Goal: Task Accomplishment & Management: Use online tool/utility

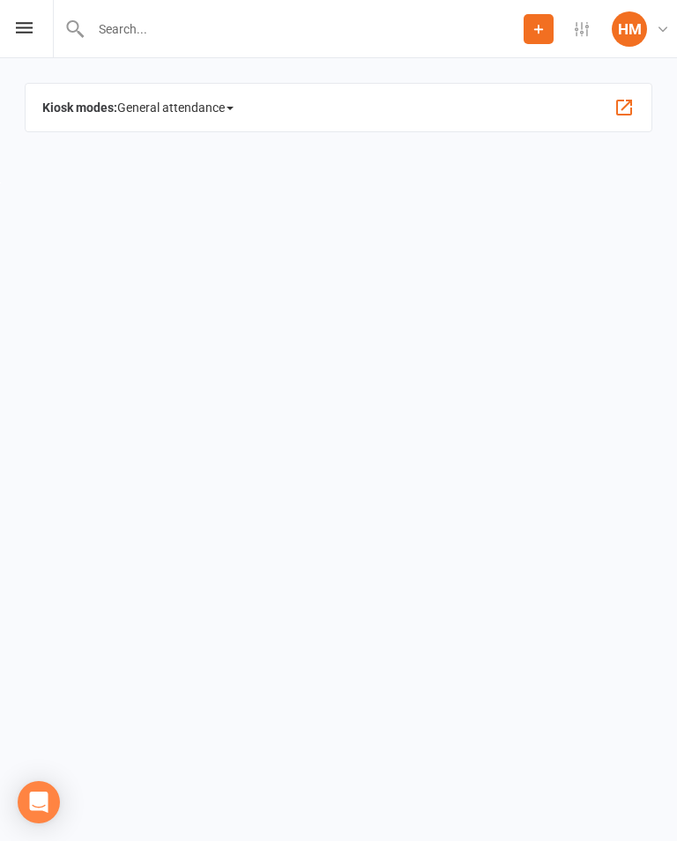
click at [10, 33] on div "Prospect Member Non-attending contact Add Settings Event Templates Appointment …" at bounding box center [338, 29] width 677 height 58
click at [26, 18] on div "Prospect Member Non-attending contact Add Settings Event Templates Appointment …" at bounding box center [338, 29] width 677 height 58
click at [0, 41] on html "Prospect Member Non-attending contact Add Settings Event Templates Appointment …" at bounding box center [338, 91] width 677 height 183
click at [12, 49] on div "Prospect Member Non-attending contact Add Settings Event Templates Appointment …" at bounding box center [338, 29] width 677 height 58
click at [20, 39] on div "Prospect Member Non-attending contact Add Settings Event Templates Appointment …" at bounding box center [338, 29] width 677 height 58
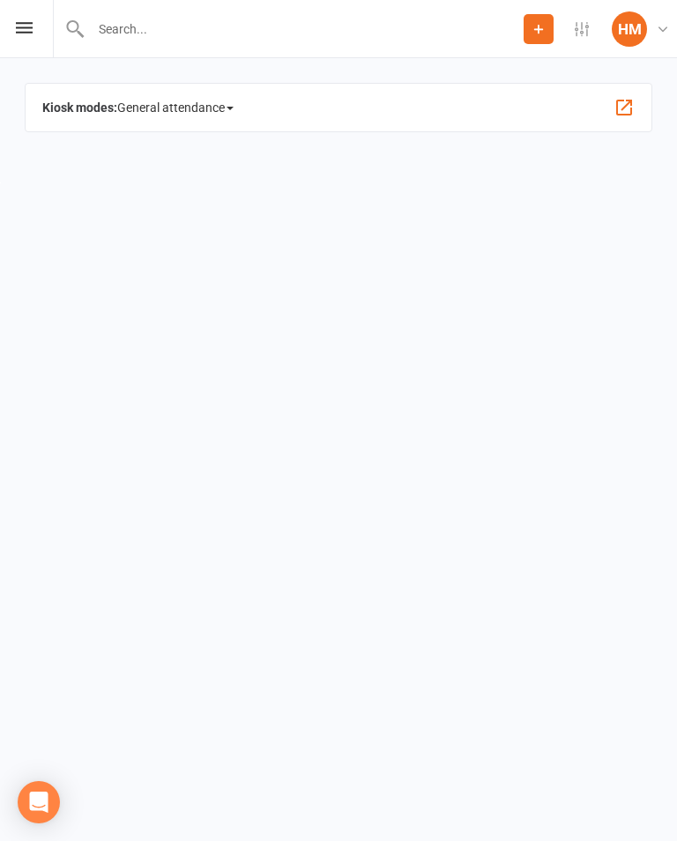
click at [216, 107] on span "General attendance" at bounding box center [175, 107] width 116 height 28
click at [204, 232] on link "Roll call" at bounding box center [212, 238] width 189 height 35
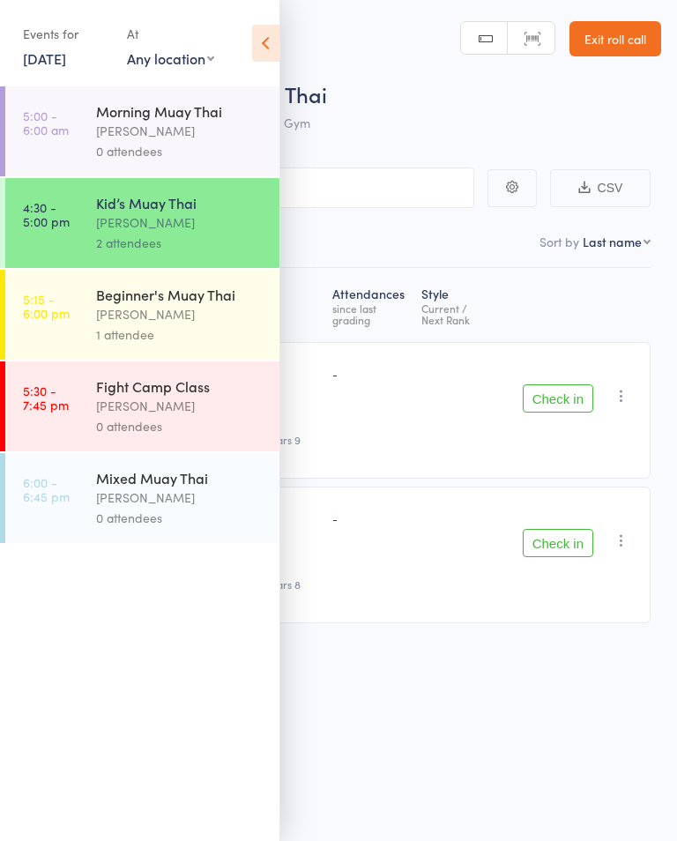
click at [120, 325] on div "[PERSON_NAME]" at bounding box center [180, 314] width 168 height 20
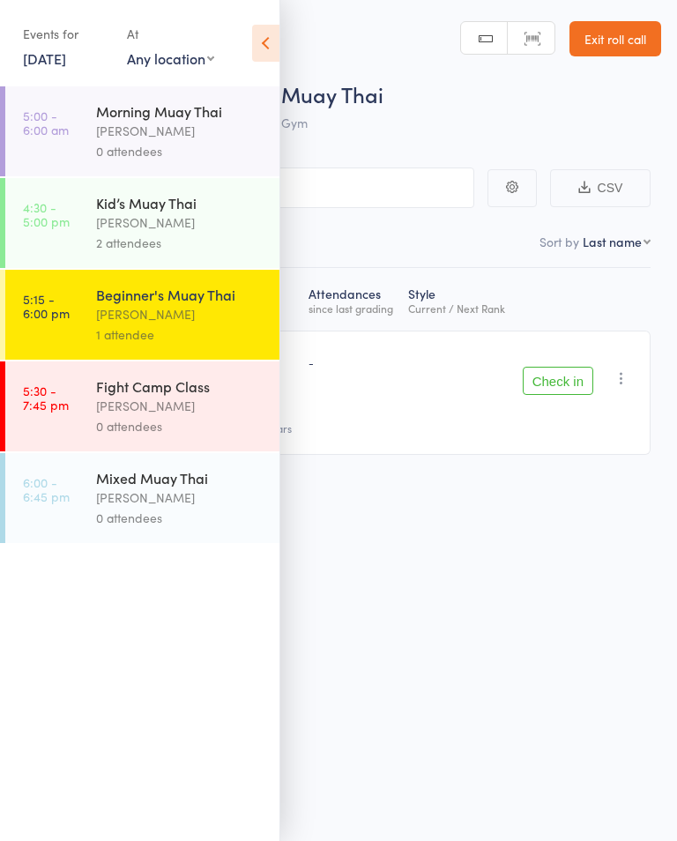
click at [273, 52] on icon at bounding box center [265, 43] width 27 height 37
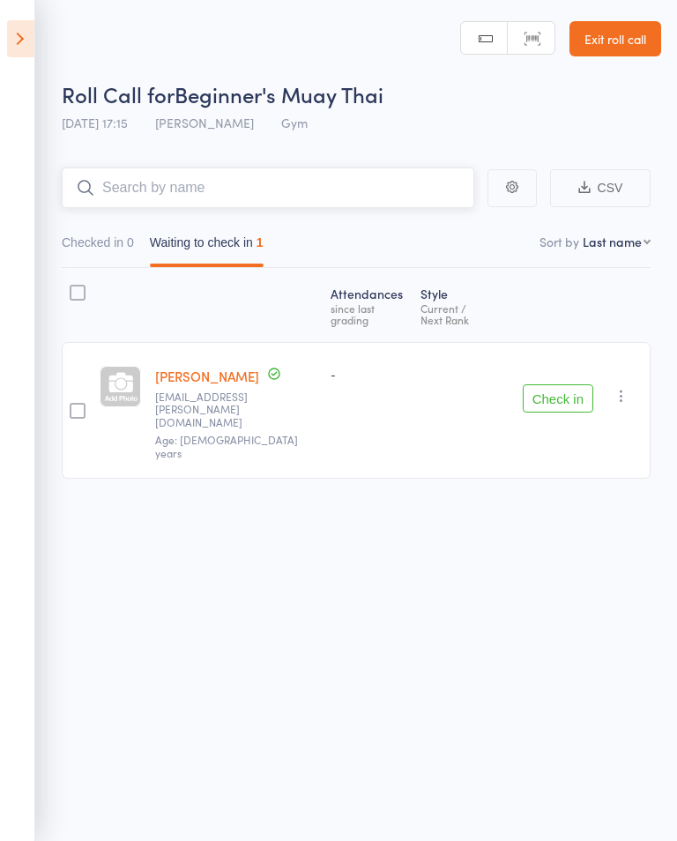
click at [145, 189] on input "search" at bounding box center [268, 188] width 413 height 41
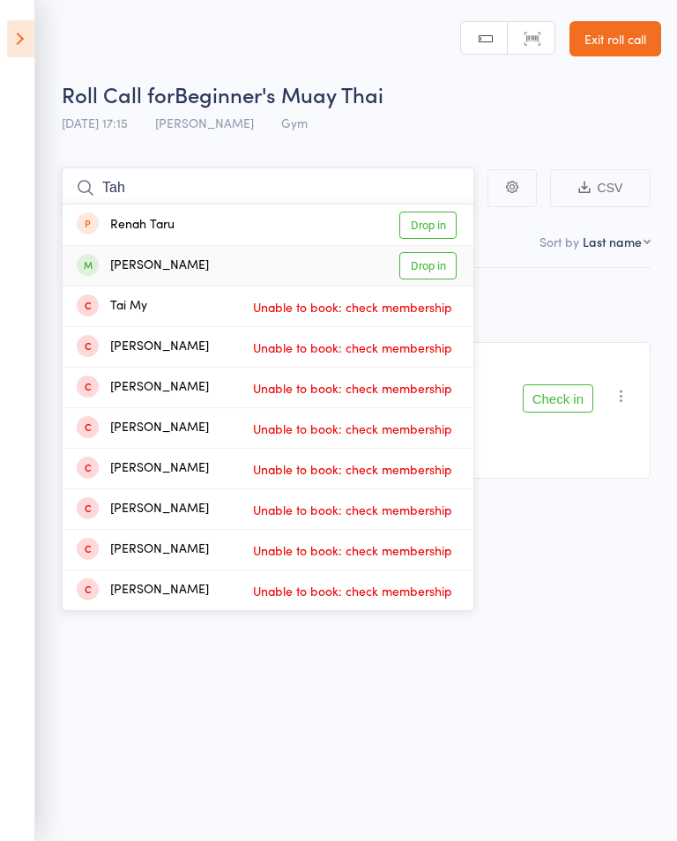
type input "Tah"
click at [422, 266] on link "Drop in" at bounding box center [428, 265] width 57 height 27
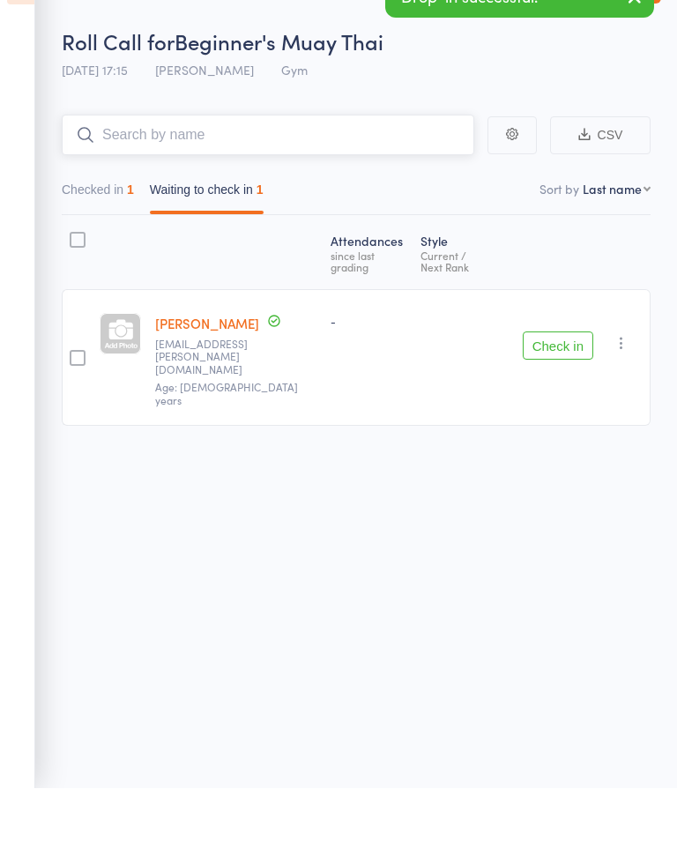
click at [101, 227] on button "Checked in 1" at bounding box center [98, 247] width 72 height 41
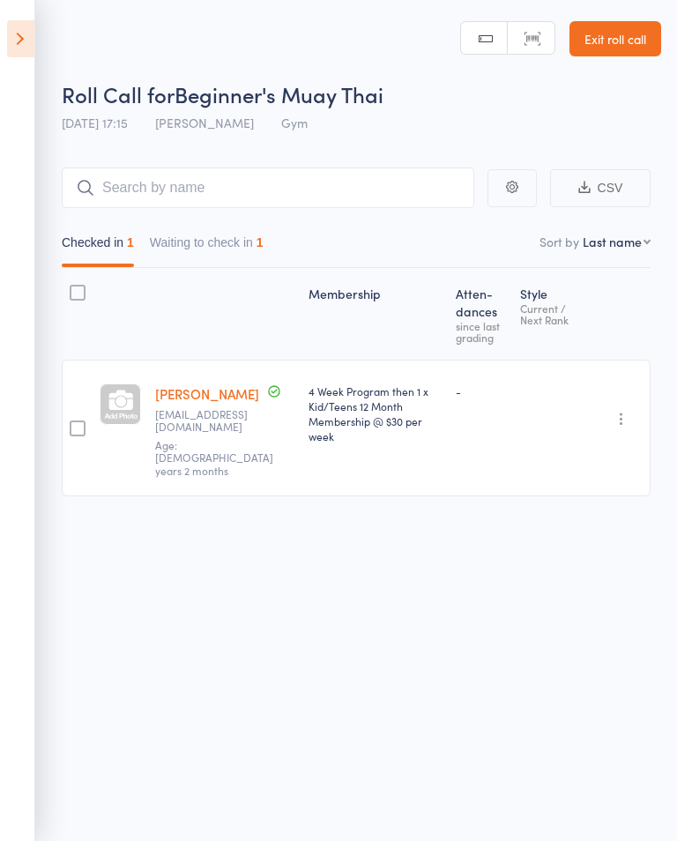
click at [34, 34] on icon at bounding box center [20, 38] width 27 height 37
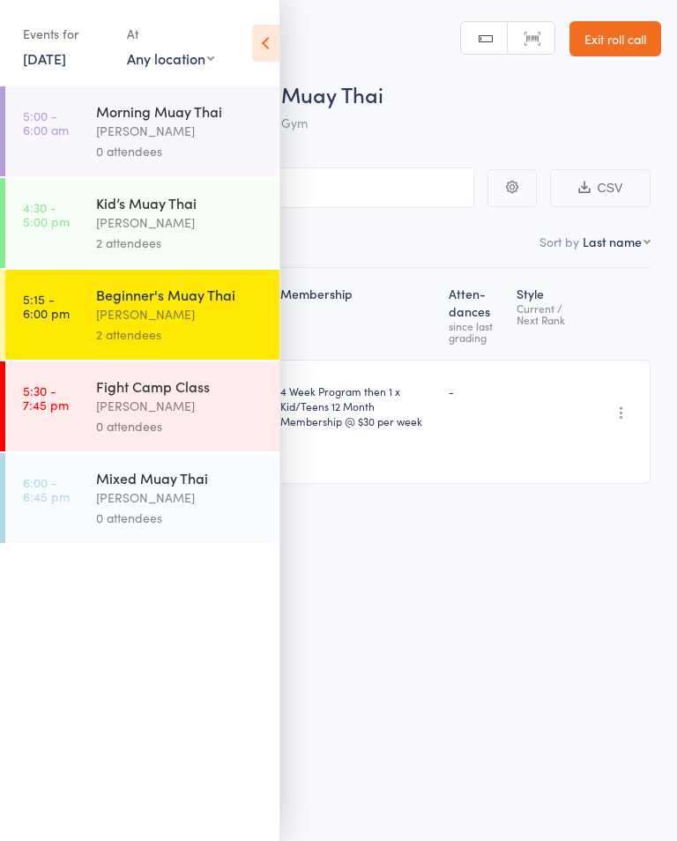
click at [175, 213] on div "Kid’s Muay Thai" at bounding box center [180, 202] width 168 height 19
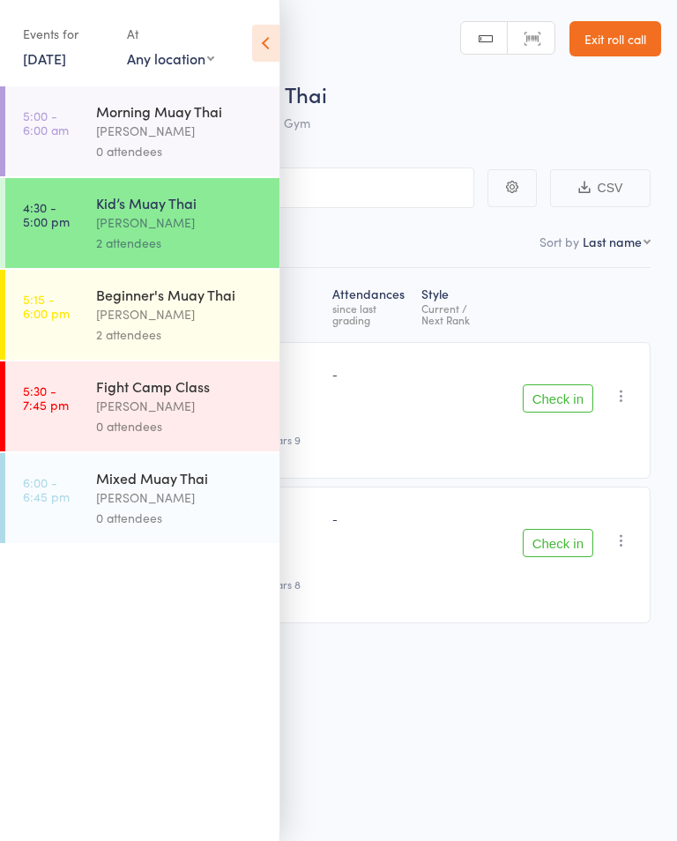
click at [557, 690] on div "Roll Call for Kid’s Muay Thai [DATE] 16:30 [PERSON_NAME] Gym Manual search Scan…" at bounding box center [338, 420] width 677 height 841
click at [206, 221] on div "[PERSON_NAME]" at bounding box center [180, 223] width 168 height 20
click at [79, 217] on link "4:30 - 5:00 pm Kid’s Muay Thai [PERSON_NAME] Tu'ua 2 attendees" at bounding box center [142, 223] width 274 height 90
click at [340, 63] on header "Roll Call for Kid’s Muay Thai [DATE] 16:30 [PERSON_NAME] Gym Manual search Scan…" at bounding box center [338, 70] width 677 height 141
click at [253, 49] on icon at bounding box center [265, 43] width 27 height 37
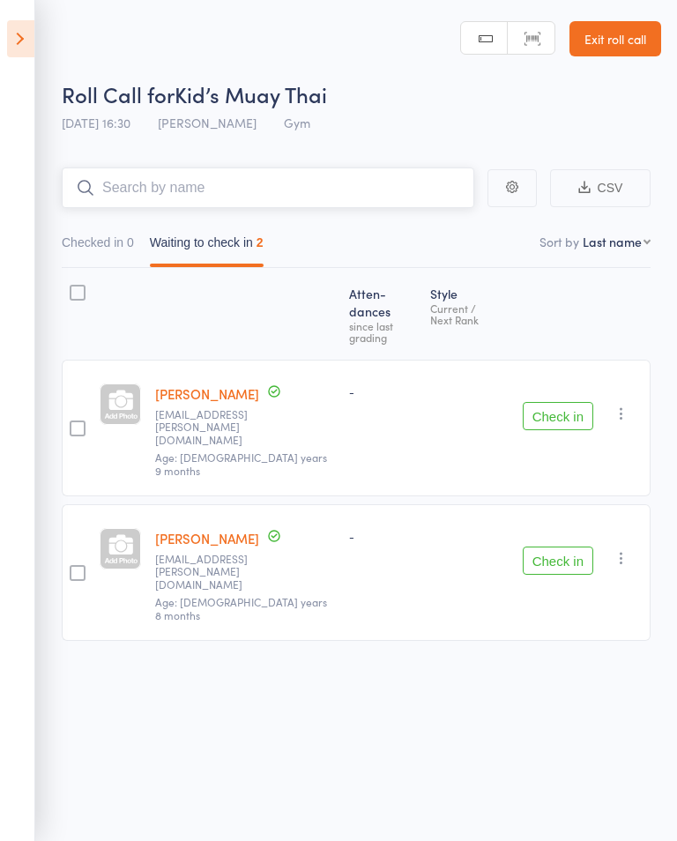
click at [125, 191] on input "search" at bounding box center [268, 188] width 413 height 41
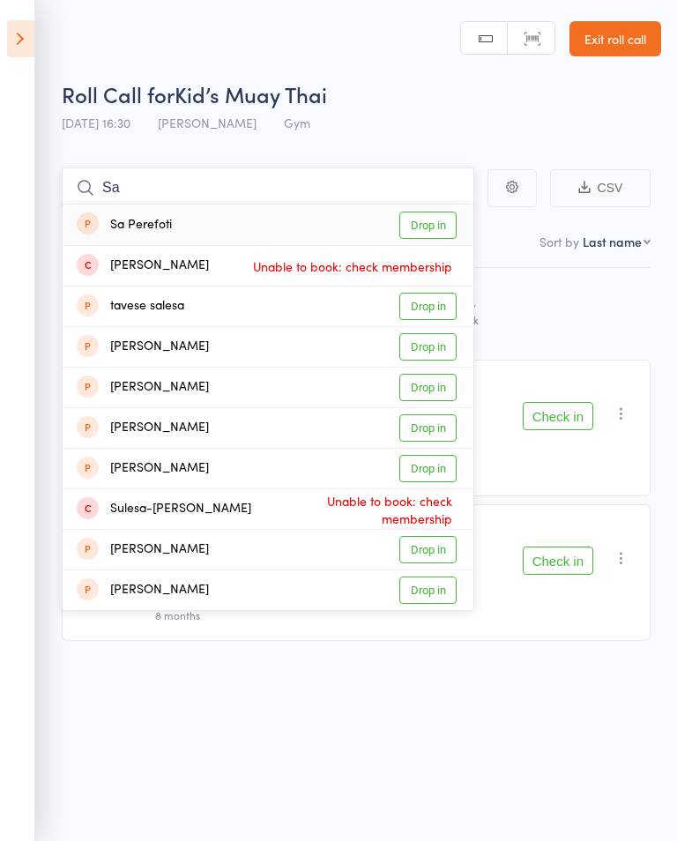
type input "S"
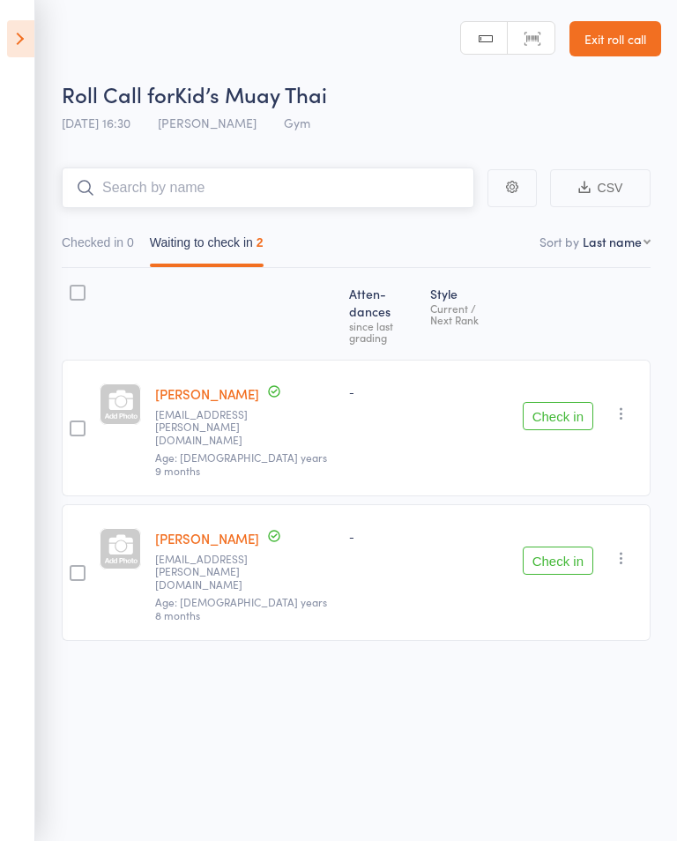
type input "S"
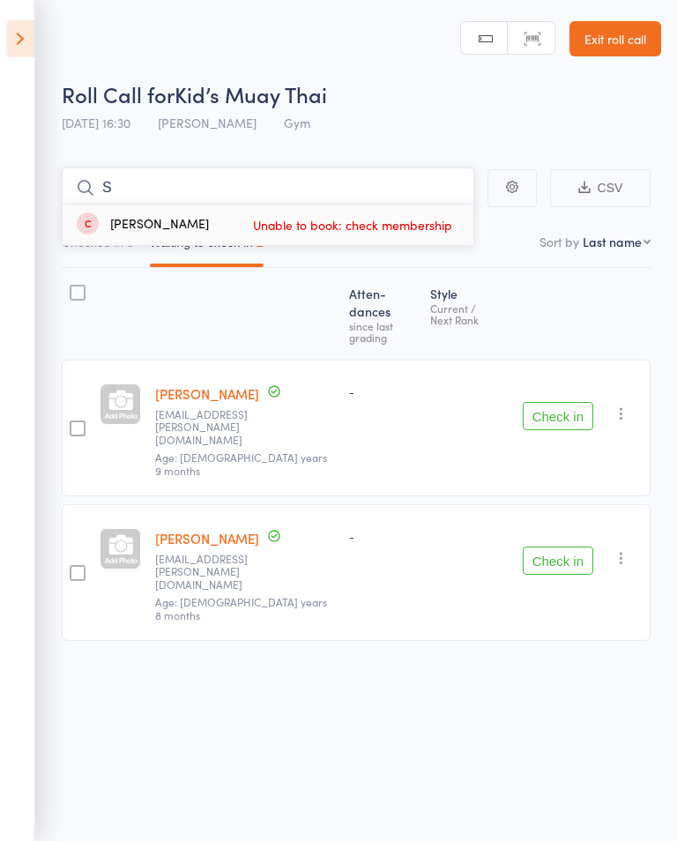
type input "S"
click at [19, 52] on icon at bounding box center [20, 38] width 27 height 37
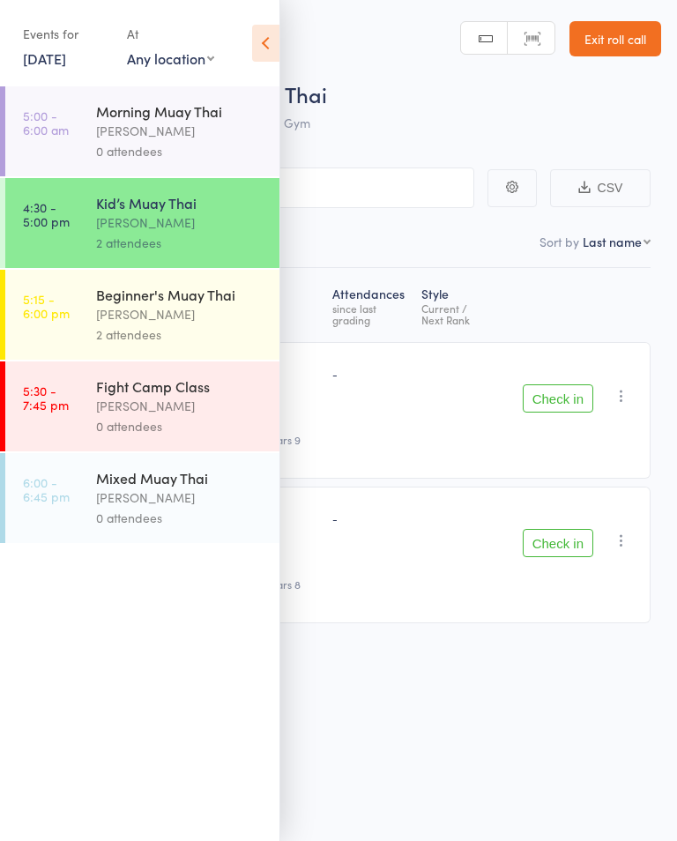
click at [184, 221] on div "[PERSON_NAME]" at bounding box center [180, 223] width 168 height 20
click at [251, 246] on div "2 attendees" at bounding box center [180, 243] width 168 height 20
click at [271, 39] on icon at bounding box center [265, 43] width 27 height 37
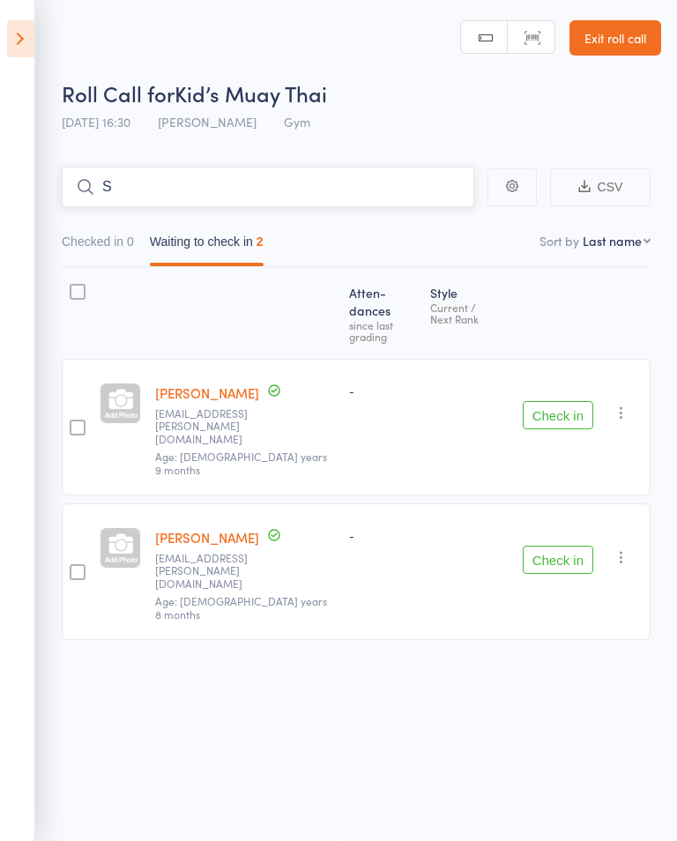
click at [377, 196] on input "S" at bounding box center [268, 187] width 413 height 41
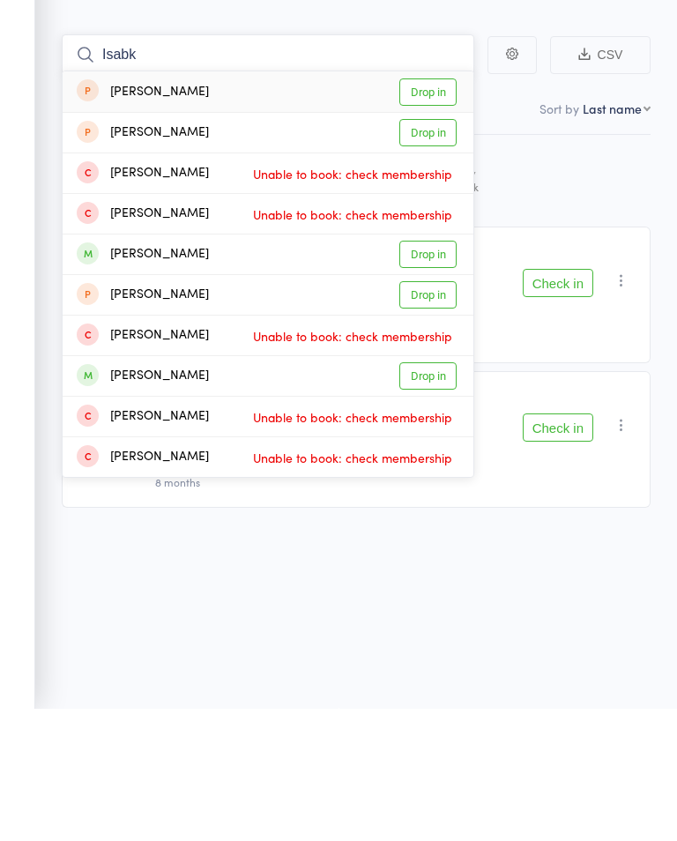
scroll to position [0, 0]
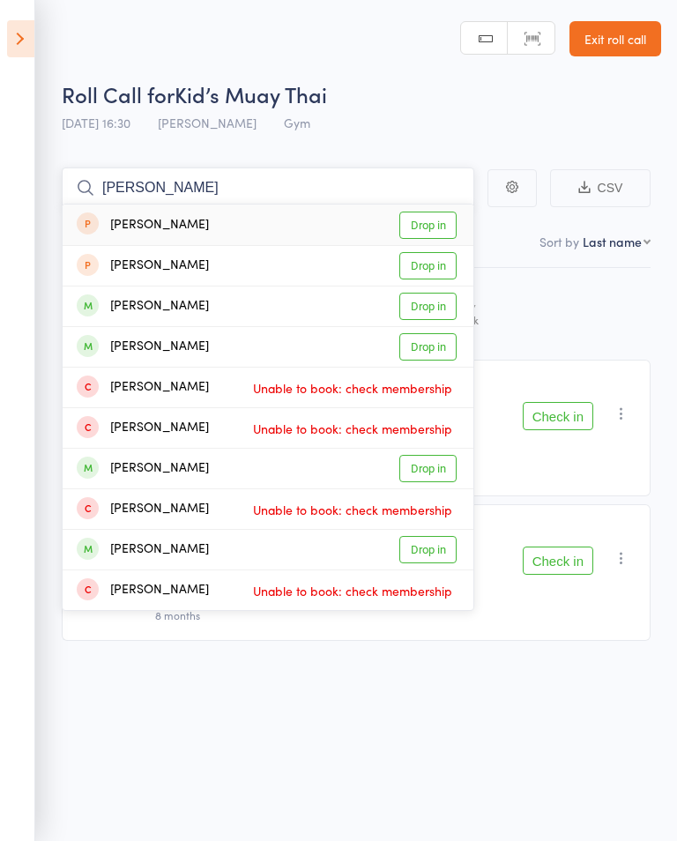
type input "[PERSON_NAME]"
click at [433, 298] on link "Drop in" at bounding box center [428, 306] width 57 height 27
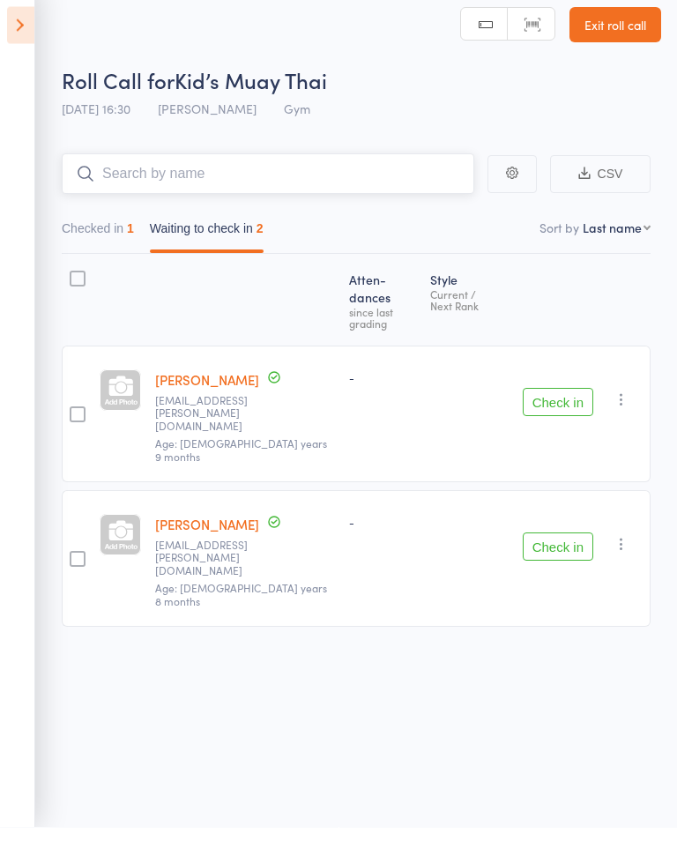
click at [101, 227] on button "Checked in 1" at bounding box center [98, 247] width 72 height 41
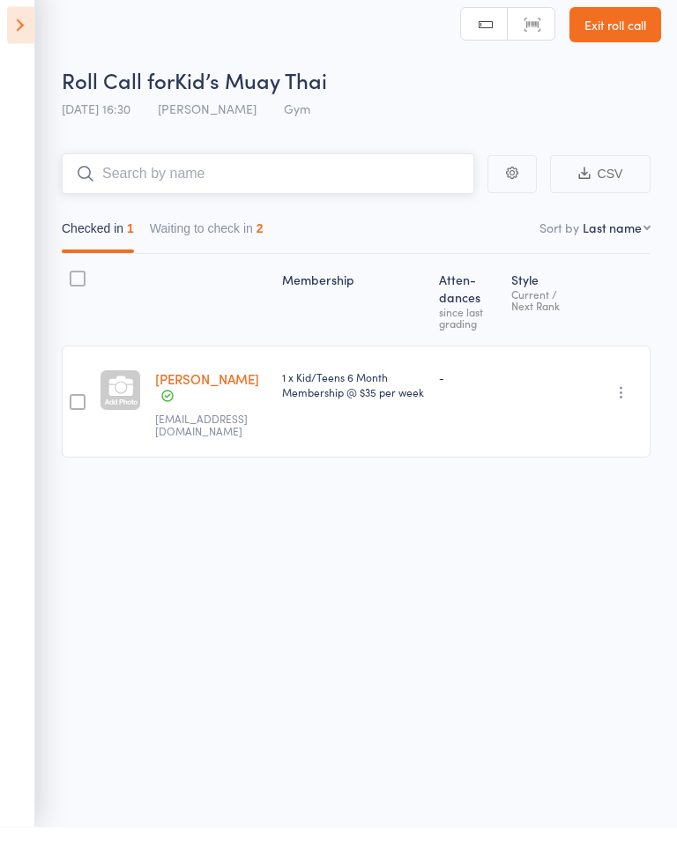
click at [195, 235] on button "Waiting to check in 2" at bounding box center [207, 247] width 114 height 41
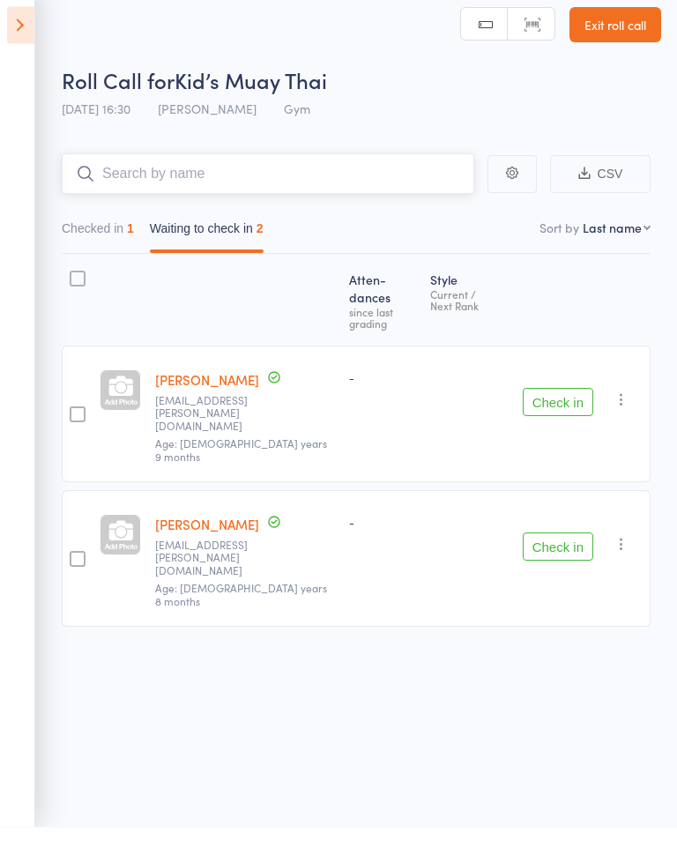
click at [92, 233] on button "Checked in 1" at bounding box center [98, 247] width 72 height 41
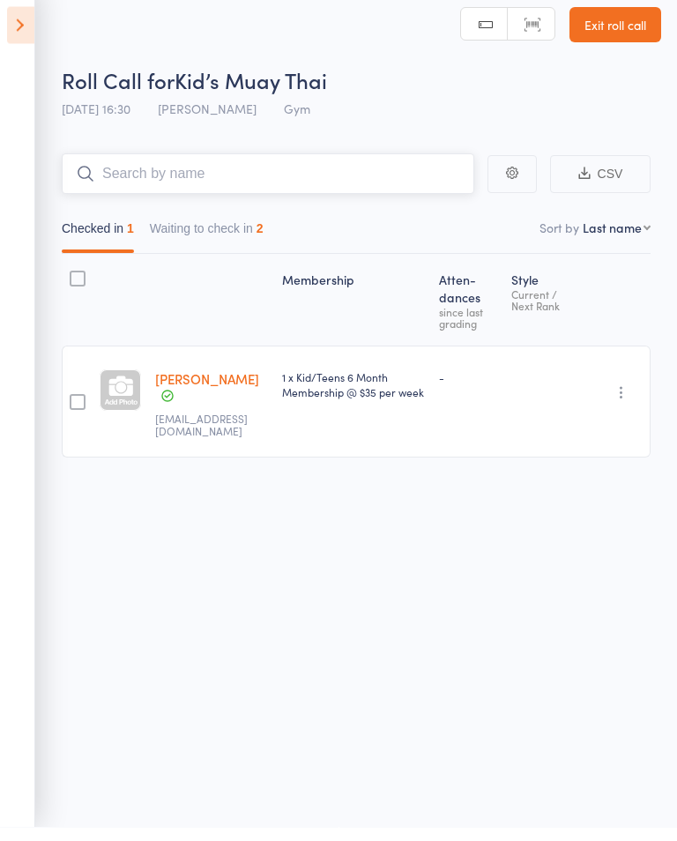
click at [169, 182] on input "search" at bounding box center [268, 188] width 413 height 41
type input "W"
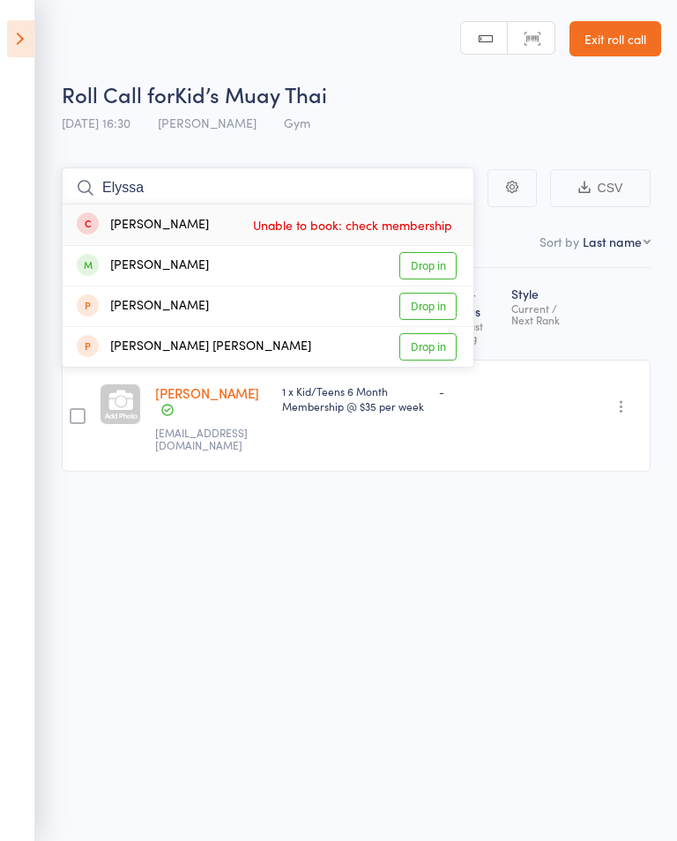
type input "Elyssa"
click at [433, 253] on link "Drop in" at bounding box center [428, 265] width 57 height 27
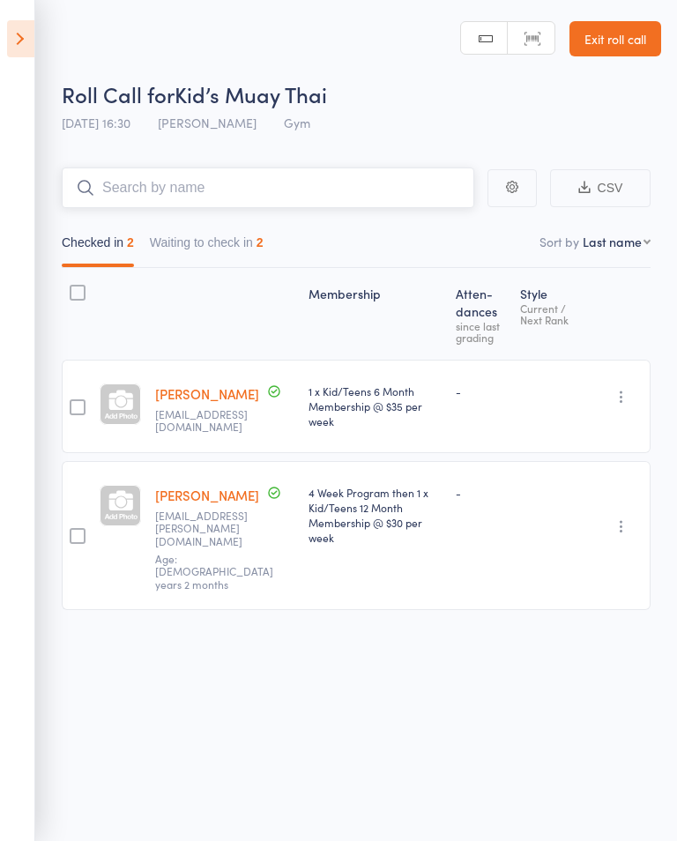
click at [93, 251] on button "Checked in 2" at bounding box center [98, 247] width 72 height 41
click at [278, 199] on input "search" at bounding box center [268, 188] width 413 height 41
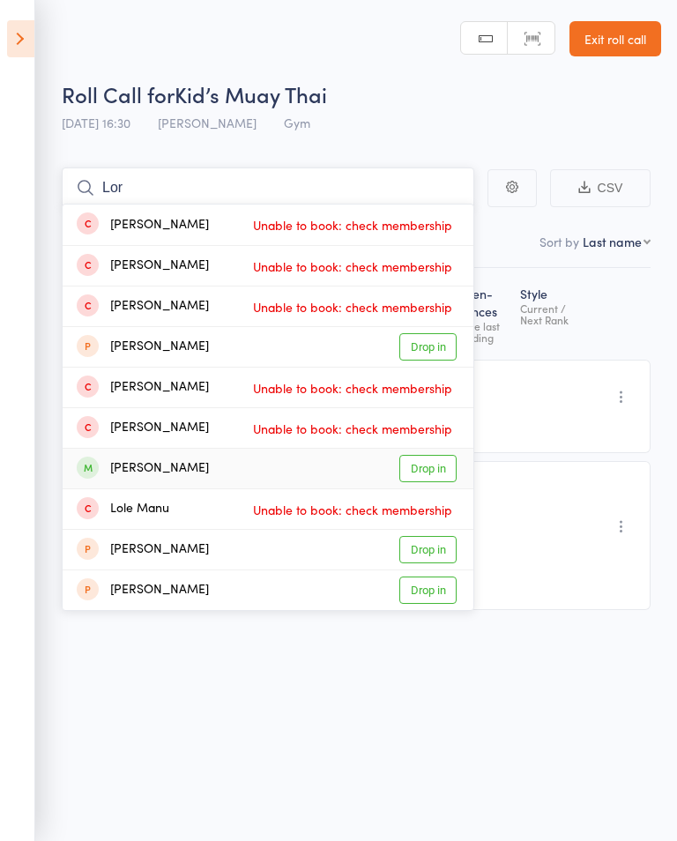
type input "Lor"
click at [438, 463] on link "Drop in" at bounding box center [428, 468] width 57 height 27
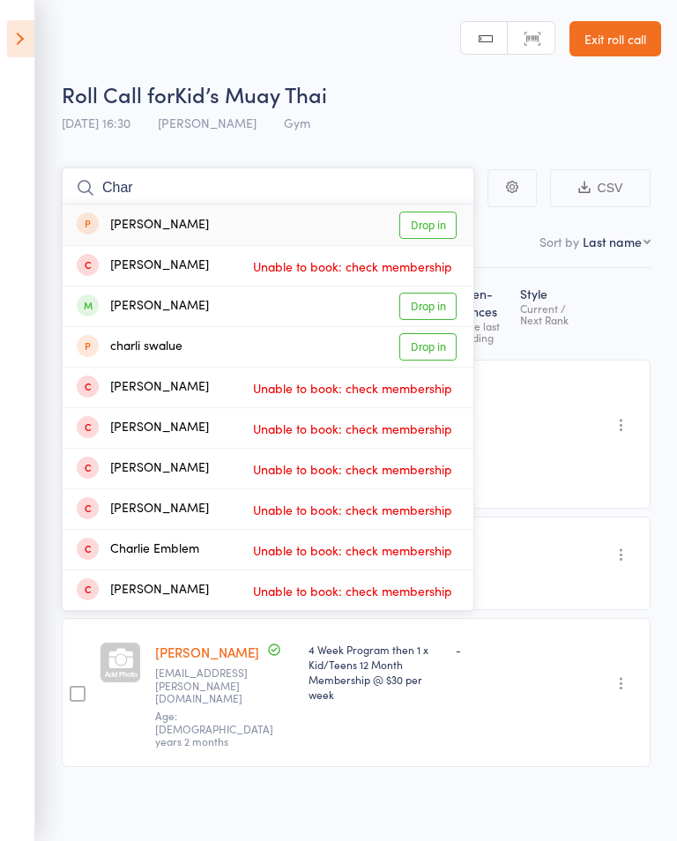
type input "Char"
click at [421, 309] on link "Drop in" at bounding box center [428, 306] width 57 height 27
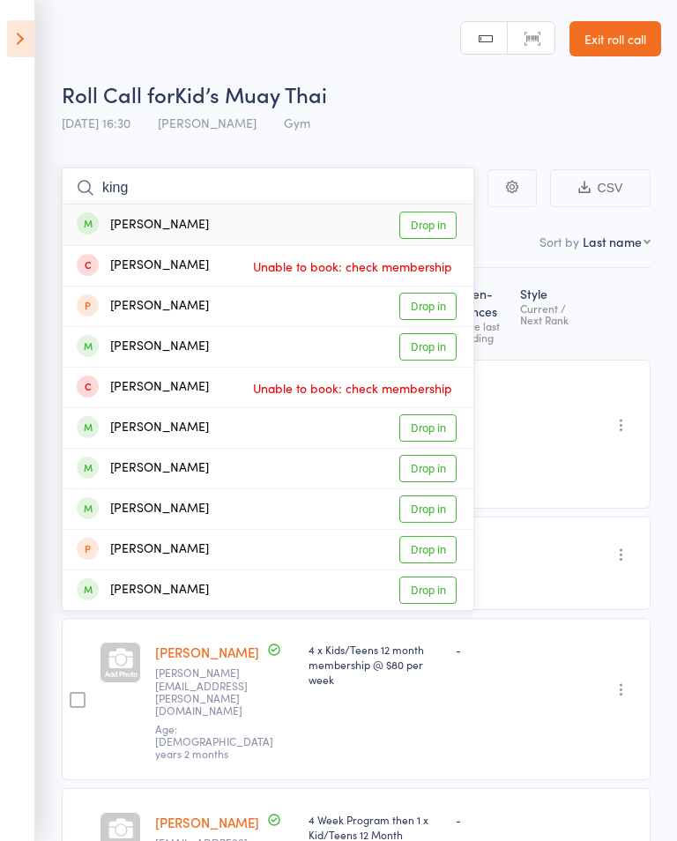
type input "king"
click at [426, 223] on link "Drop in" at bounding box center [428, 225] width 57 height 27
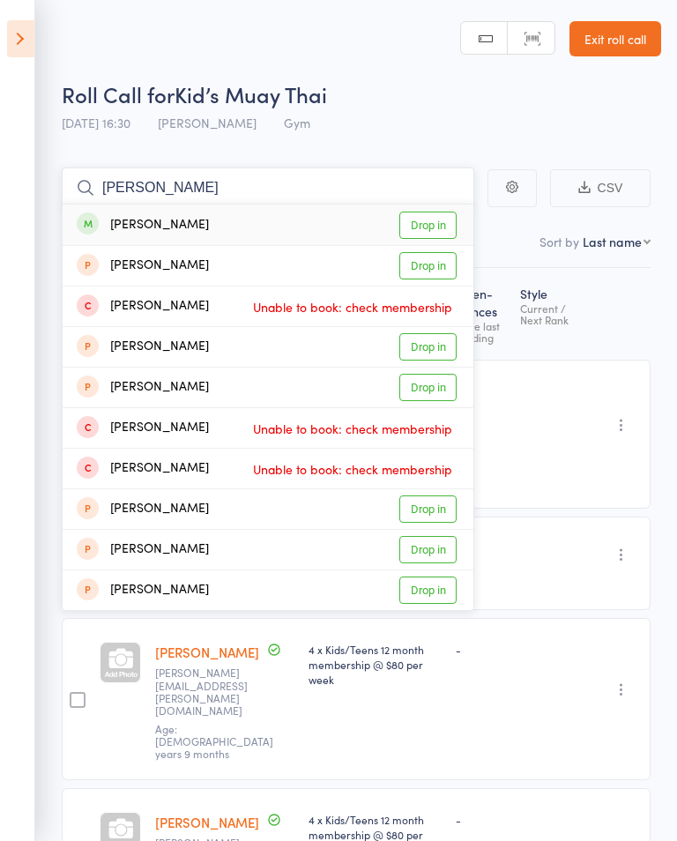
type input "[PERSON_NAME]"
click at [245, 223] on div "[PERSON_NAME] Drop in" at bounding box center [268, 225] width 411 height 41
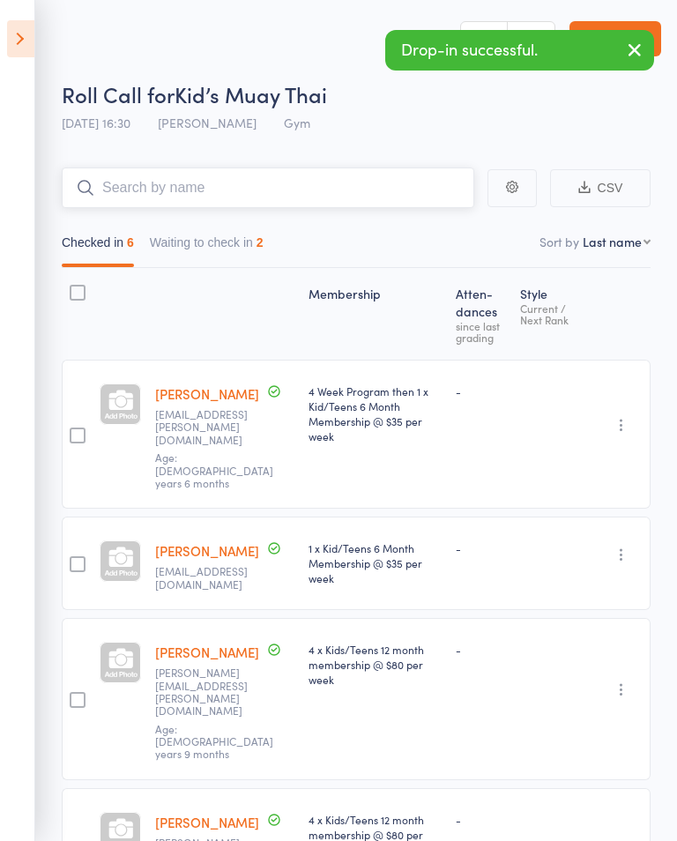
type input "e"
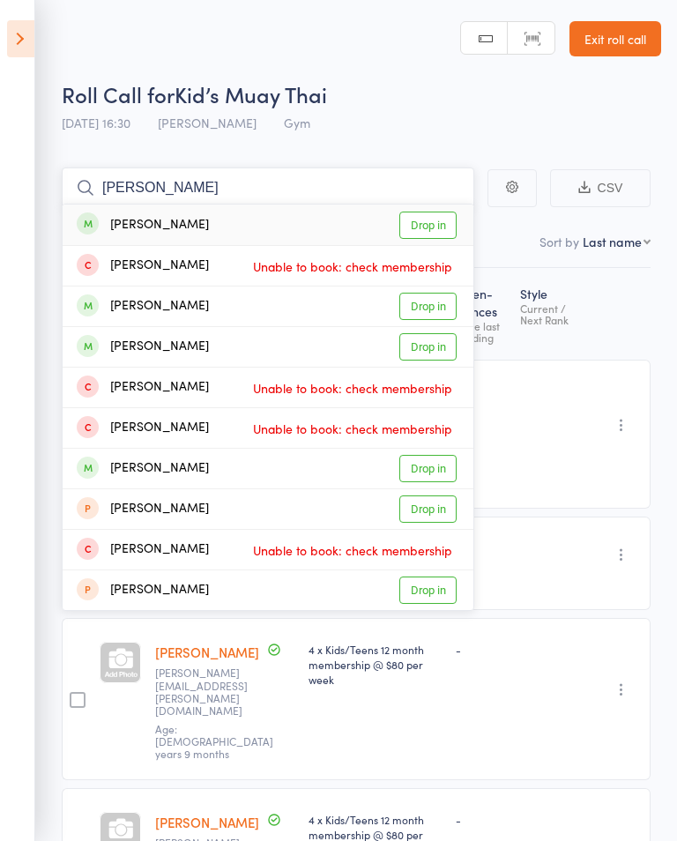
type input "[PERSON_NAME]"
click at [248, 221] on div "[PERSON_NAME] Drop in" at bounding box center [268, 225] width 411 height 41
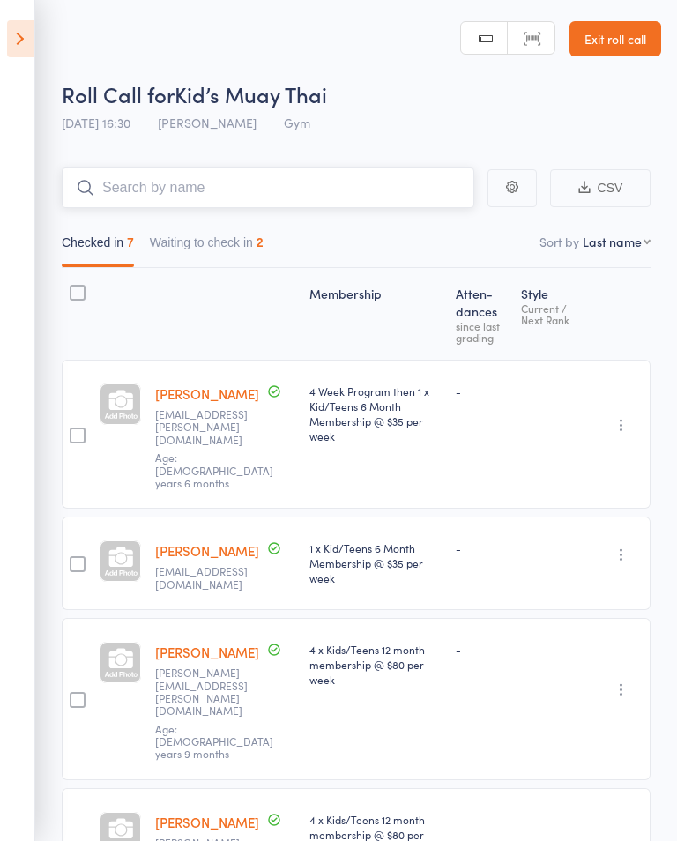
click at [181, 186] on input "search" at bounding box center [268, 188] width 413 height 41
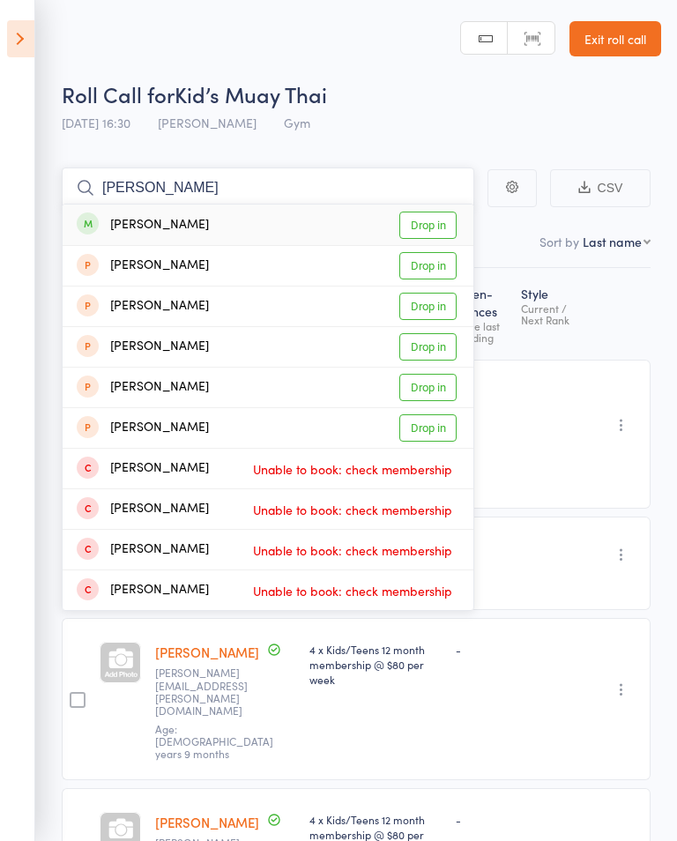
type input "[PERSON_NAME]"
click at [419, 221] on link "Drop in" at bounding box center [428, 225] width 57 height 27
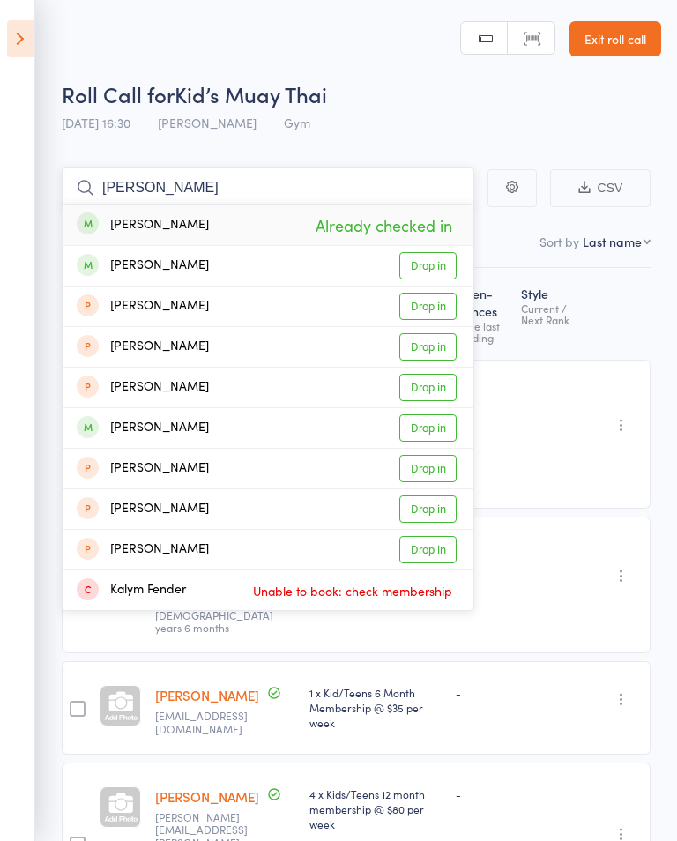
type input "[PERSON_NAME]"
click at [412, 254] on link "Drop in" at bounding box center [428, 265] width 57 height 27
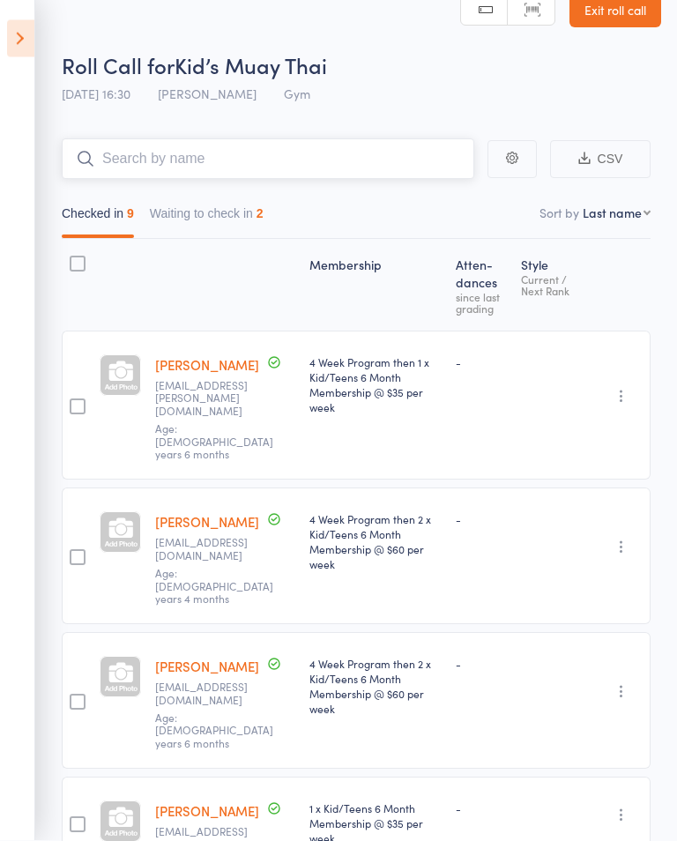
scroll to position [6, 0]
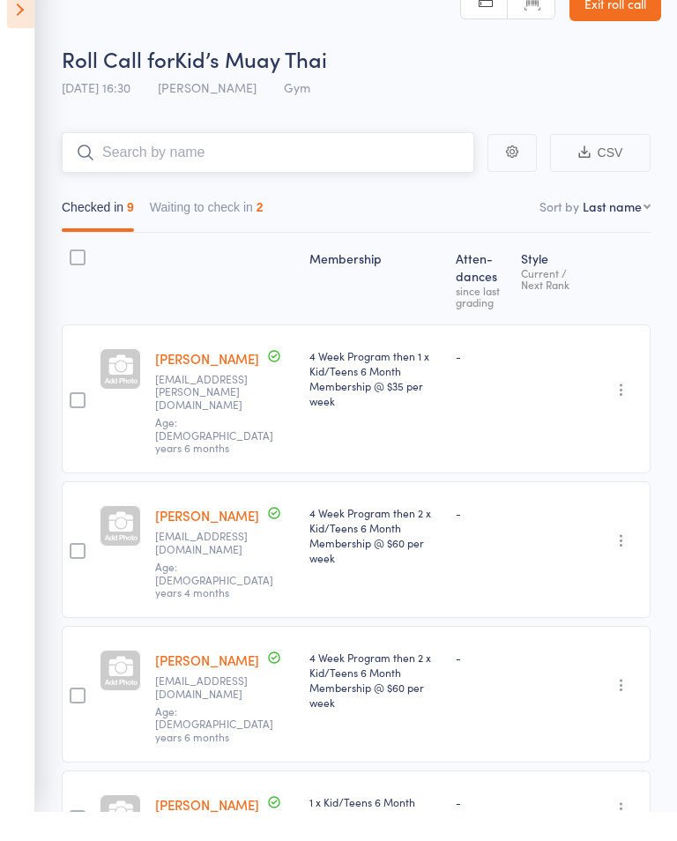
click at [195, 221] on button "Waiting to check in 2" at bounding box center [207, 241] width 114 height 41
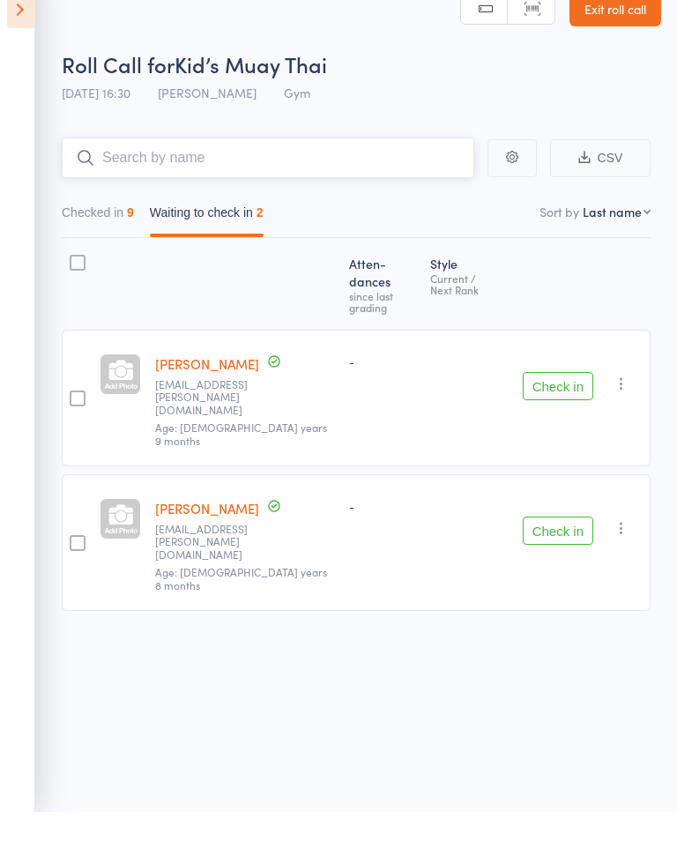
scroll to position [0, 0]
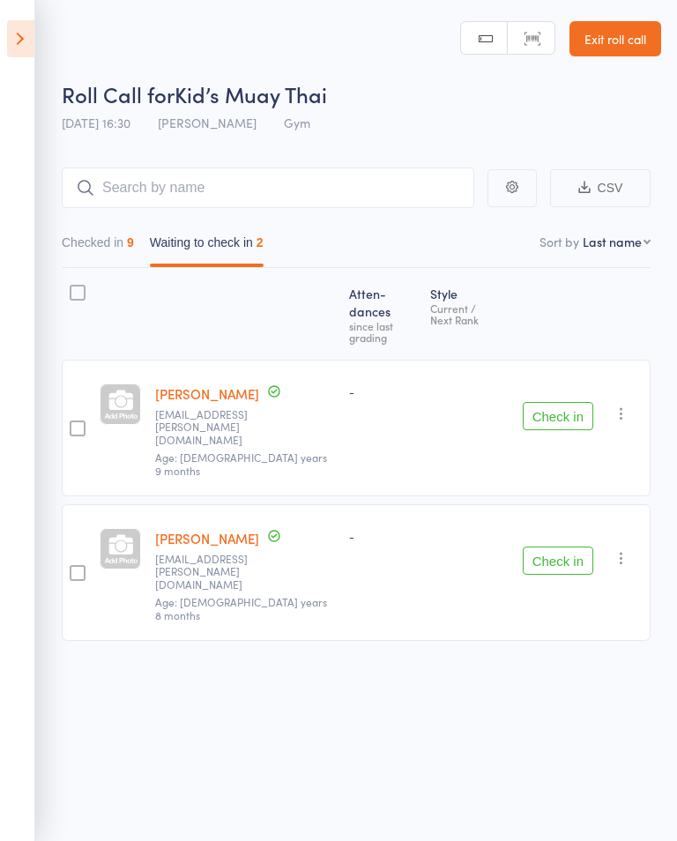
click at [74, 371] on div at bounding box center [77, 428] width 31 height 137
click at [78, 420] on div at bounding box center [78, 428] width 16 height 16
click at [73, 423] on input "checkbox" at bounding box center [73, 423] width 0 height 0
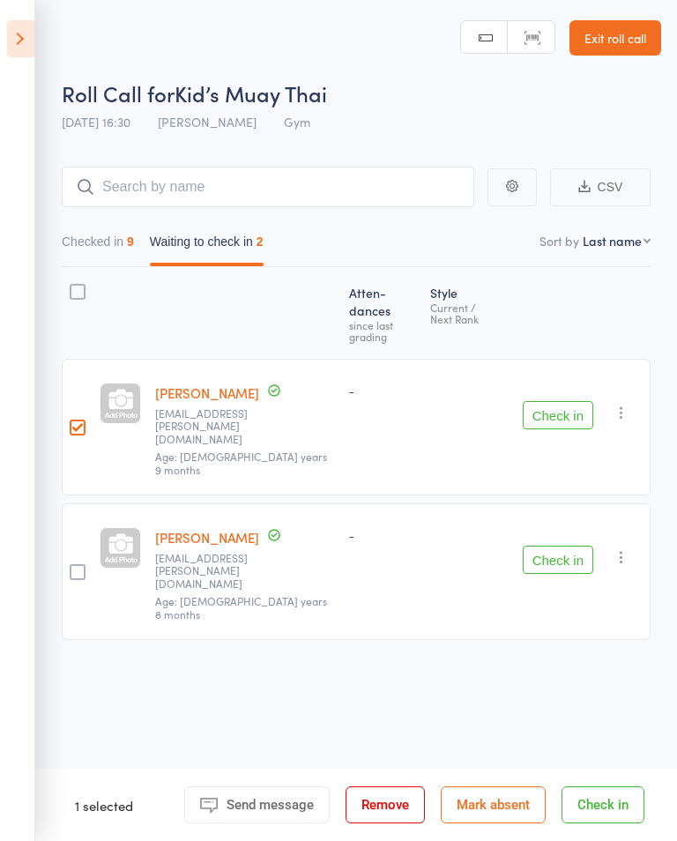
click at [82, 565] on div at bounding box center [78, 573] width 16 height 16
click at [73, 567] on input "checkbox" at bounding box center [73, 567] width 0 height 0
click at [604, 791] on button "Check in" at bounding box center [603, 805] width 83 height 37
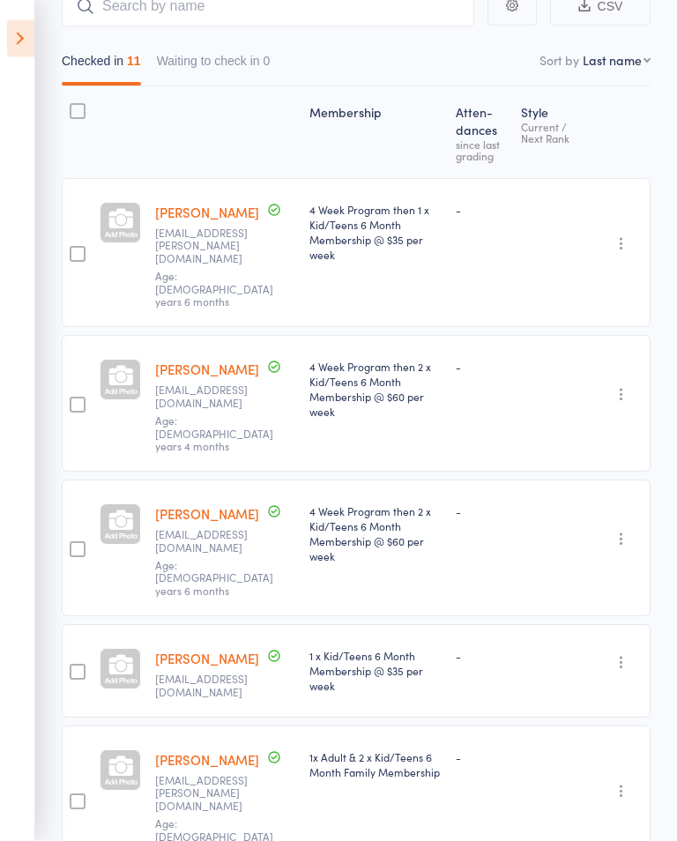
scroll to position [182, 0]
click at [294, 7] on input "search" at bounding box center [268, 6] width 413 height 41
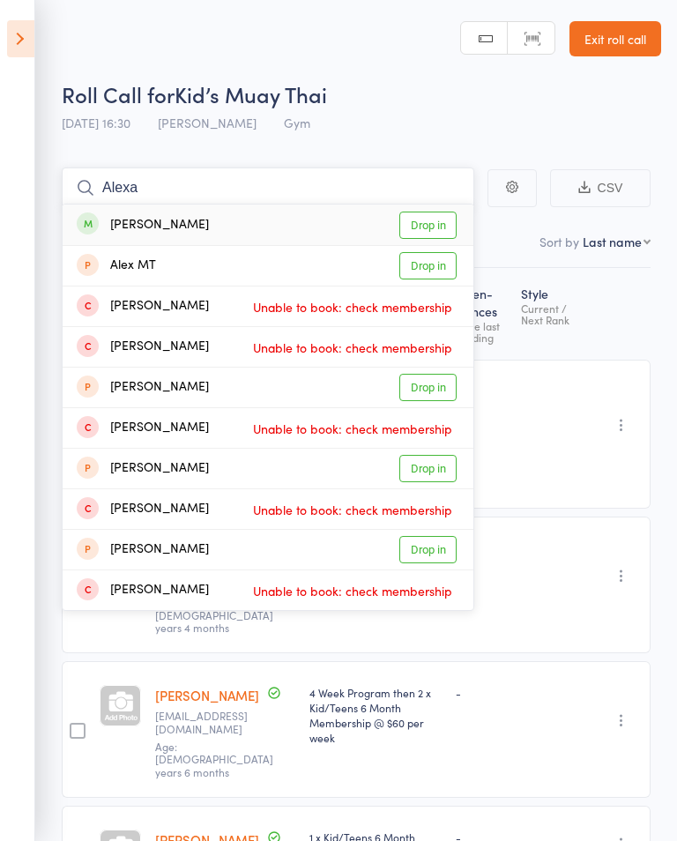
type input "Alexa"
click at [431, 212] on link "Drop in" at bounding box center [428, 225] width 57 height 27
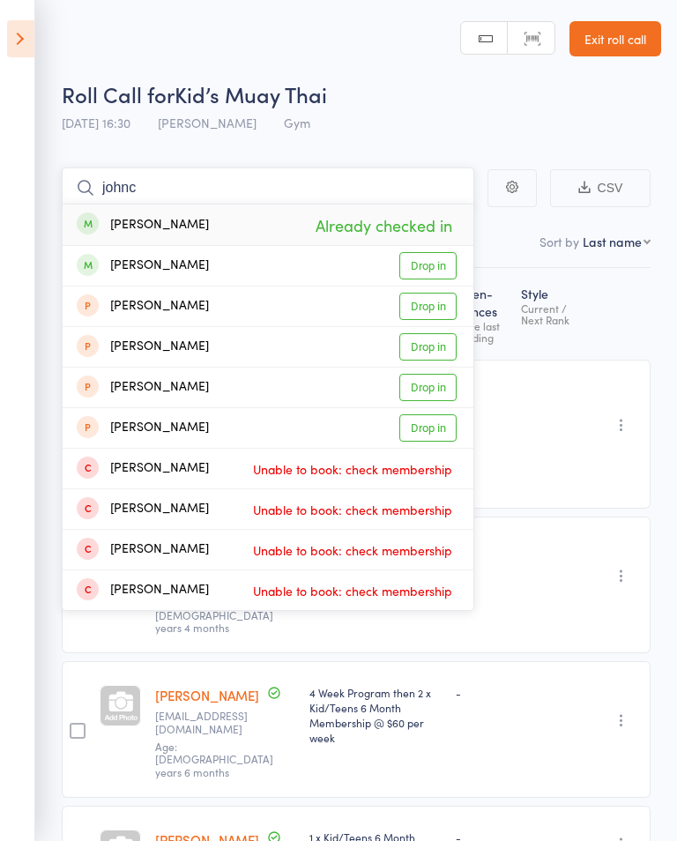
type input "johnc"
click at [438, 265] on link "Drop in" at bounding box center [428, 265] width 57 height 27
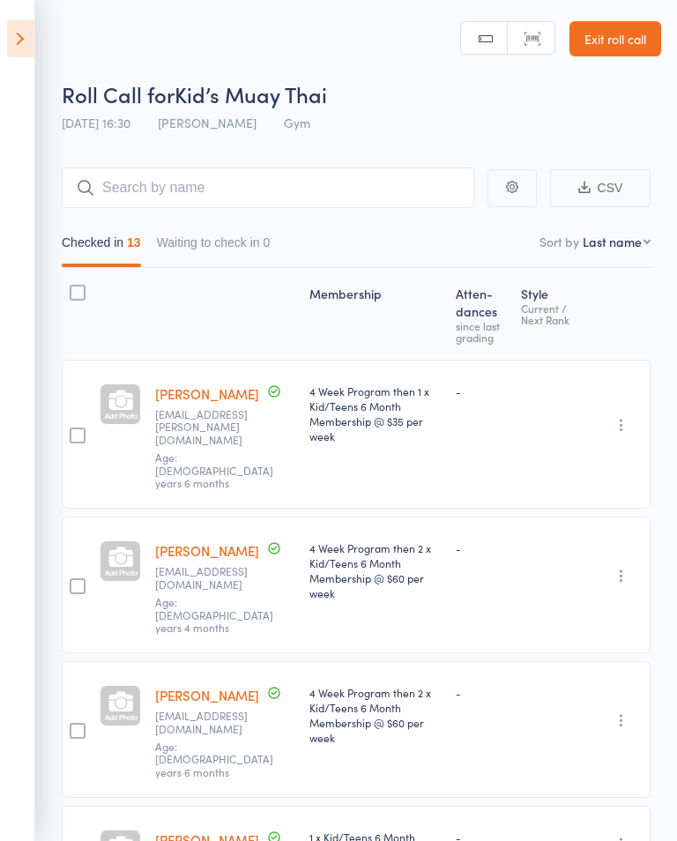
click at [19, 38] on icon at bounding box center [20, 38] width 27 height 37
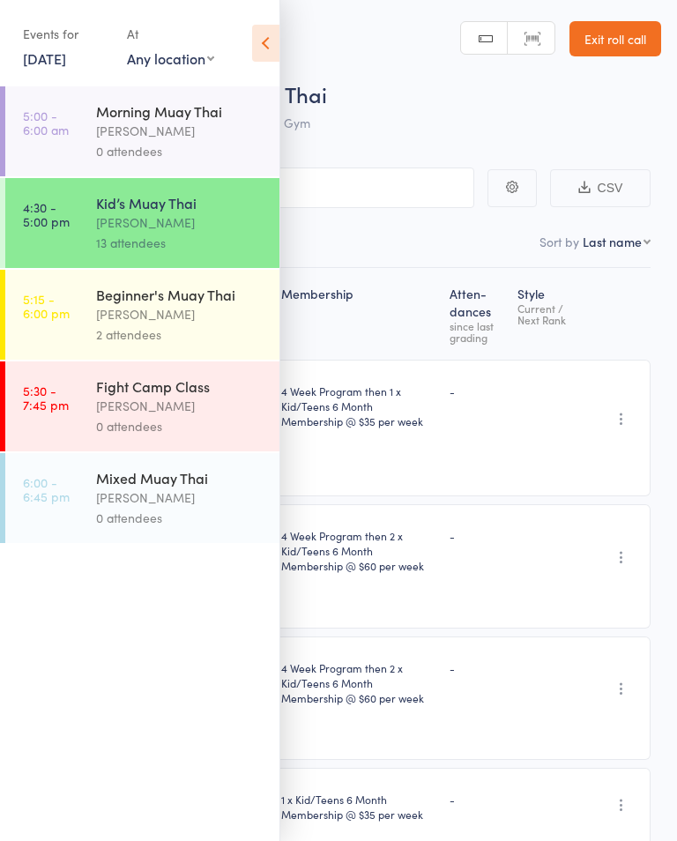
click at [112, 312] on div "[PERSON_NAME]" at bounding box center [180, 314] width 168 height 20
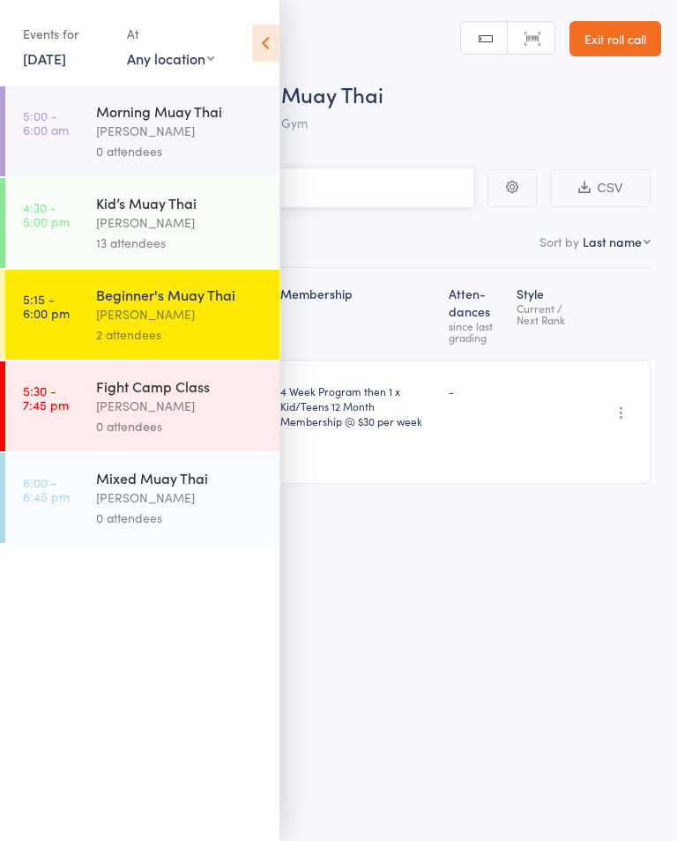
click at [415, 182] on input "search" at bounding box center [250, 188] width 448 height 41
click at [276, 46] on icon at bounding box center [265, 43] width 27 height 37
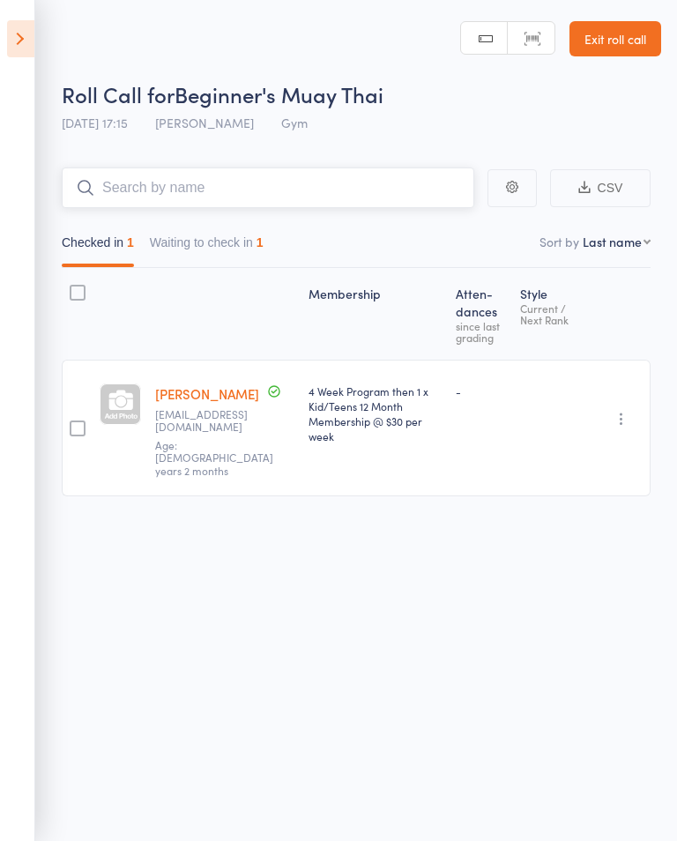
click at [180, 195] on input "search" at bounding box center [268, 188] width 413 height 41
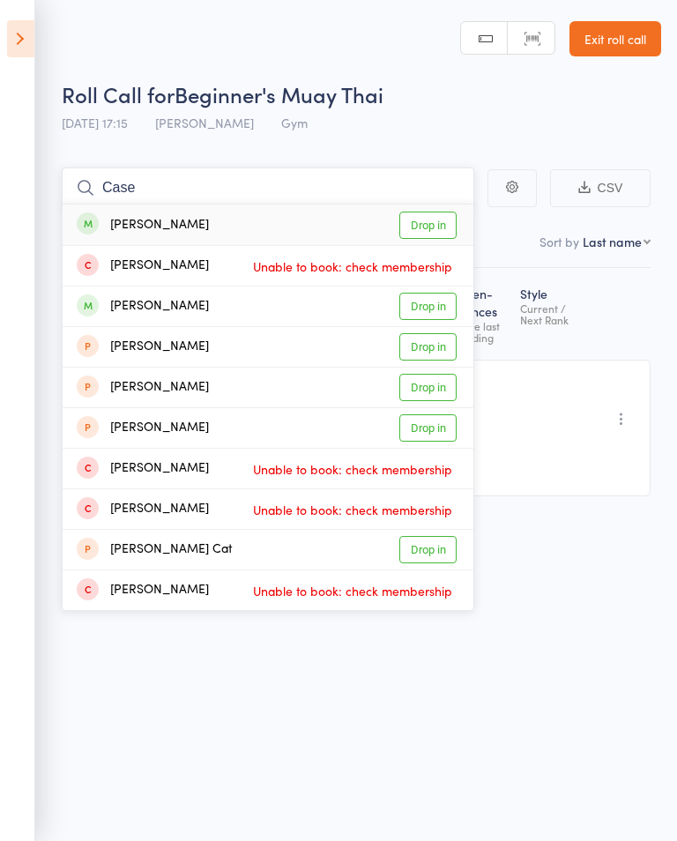
type input "Case"
click at [430, 306] on link "Drop in" at bounding box center [428, 306] width 57 height 27
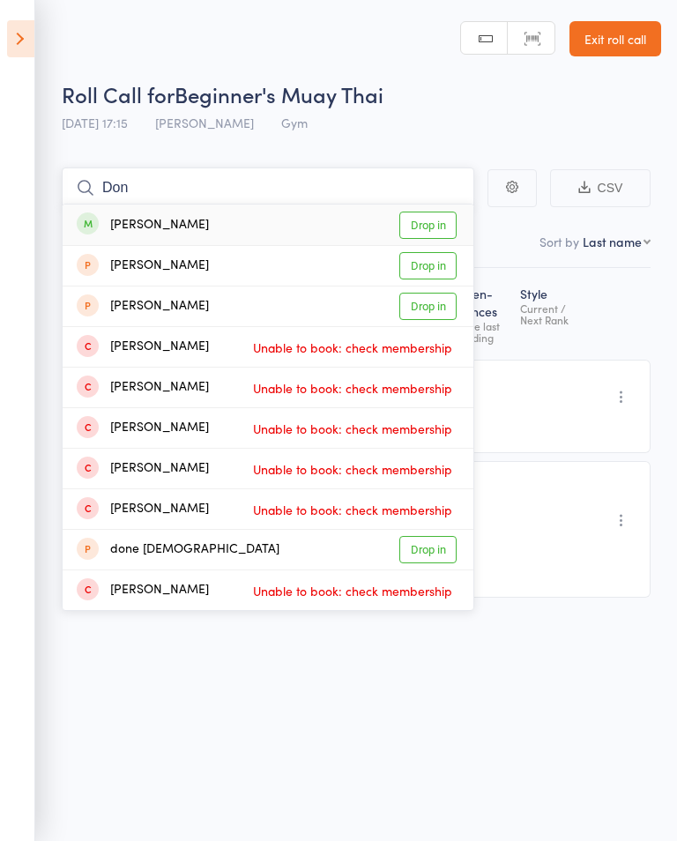
type input "Don"
click at [430, 219] on link "Drop in" at bounding box center [428, 225] width 57 height 27
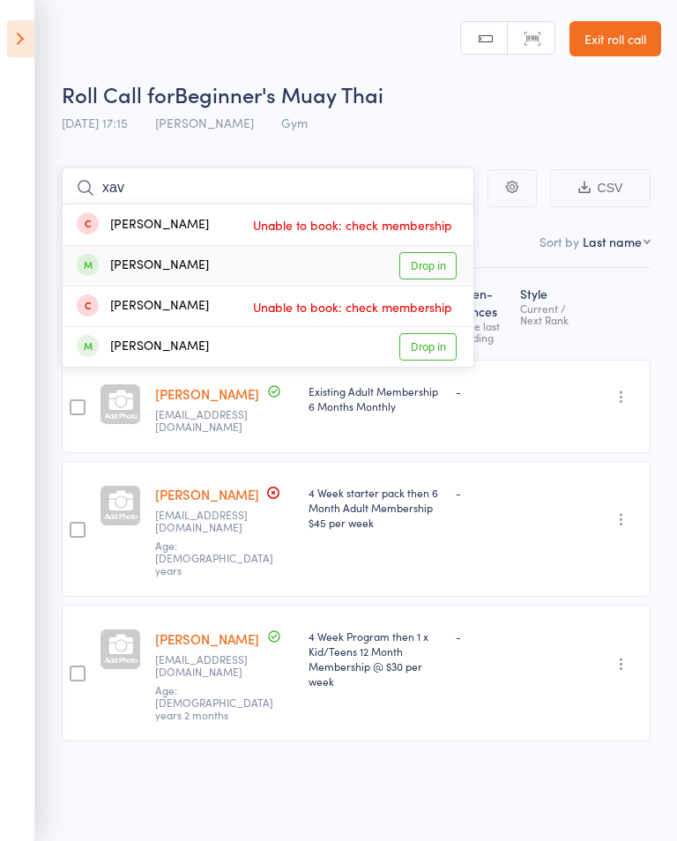
type input "xav"
click at [417, 258] on link "Drop in" at bounding box center [428, 265] width 57 height 27
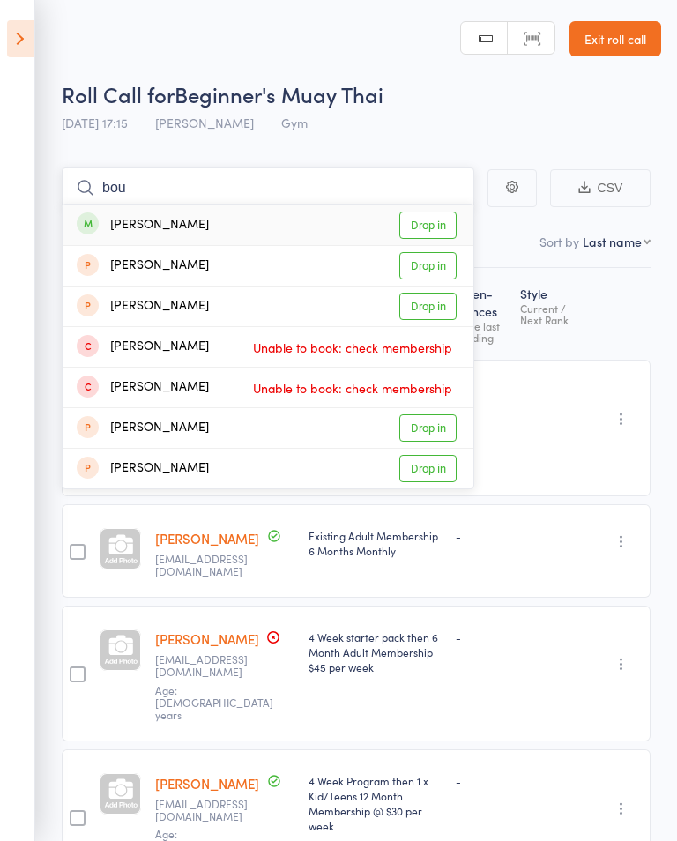
type input "bou"
click at [432, 220] on link "Drop in" at bounding box center [428, 225] width 57 height 27
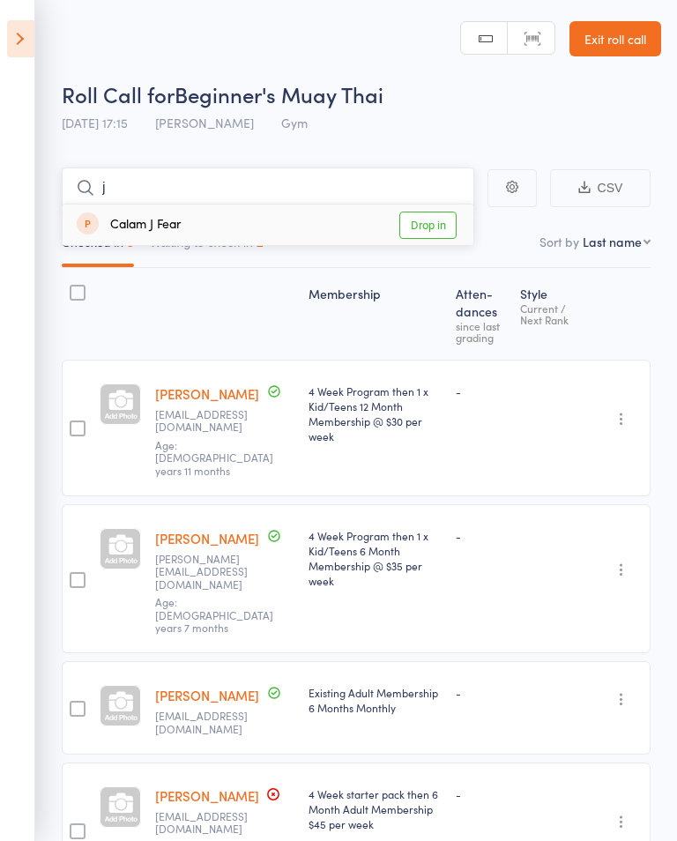
click at [389, 198] on input "j" at bounding box center [268, 188] width 413 height 41
type input "j"
click at [342, 163] on main "[PERSON_NAME] J Fear Drop in CSV Checked in 5 Waiting to check in 1 Sort by Las…" at bounding box center [338, 631] width 677 height 981
click at [404, 174] on input "j" at bounding box center [268, 188] width 413 height 41
click at [516, 192] on icon "button" at bounding box center [512, 187] width 12 height 12
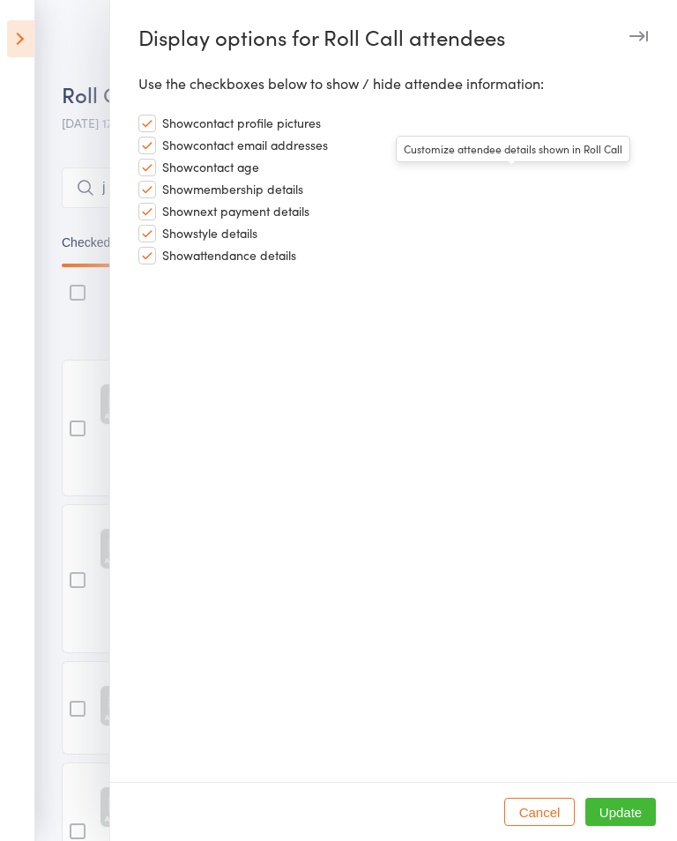
click at [99, 95] on div at bounding box center [338, 420] width 677 height 841
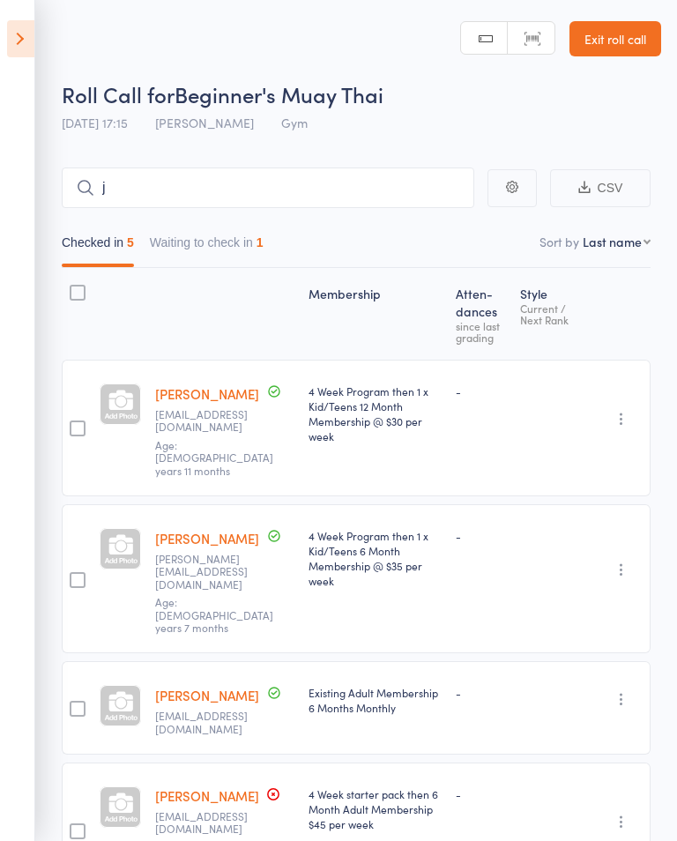
click at [396, 163] on main "j CSV Checked in 5 Waiting to check in 1 Sort by Last name First name Last name…" at bounding box center [338, 631] width 677 height 981
click at [378, 199] on input "j" at bounding box center [268, 188] width 413 height 41
click at [302, 174] on input "K a" at bounding box center [268, 188] width 413 height 41
click at [263, 185] on input "K a" at bounding box center [268, 188] width 413 height 41
click at [128, 183] on input "a" at bounding box center [268, 188] width 413 height 41
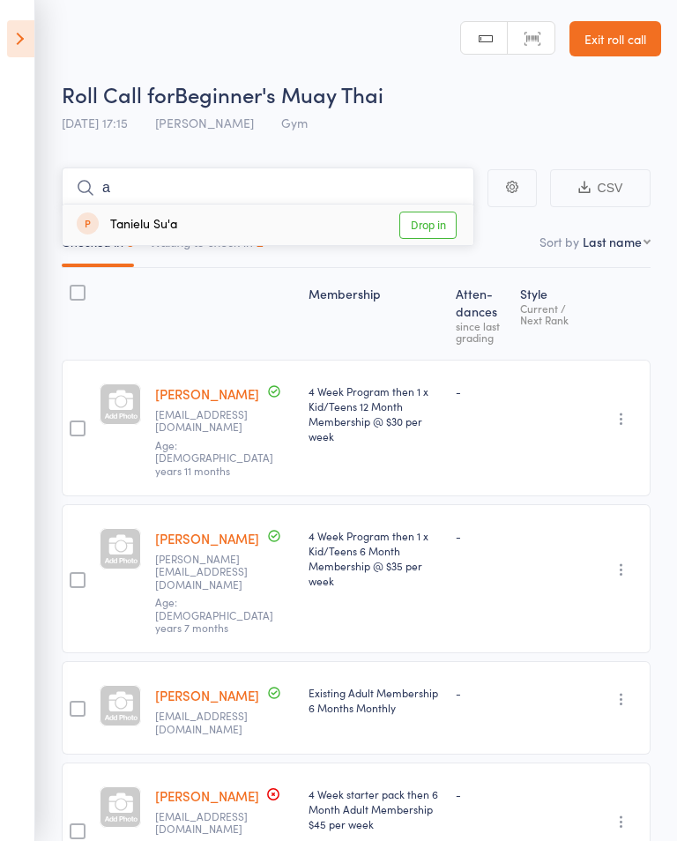
click at [114, 191] on input "a" at bounding box center [268, 188] width 413 height 41
click at [377, 189] on input "a" at bounding box center [268, 188] width 413 height 41
click at [86, 191] on icon at bounding box center [85, 187] width 19 height 19
click at [99, 199] on input "a" at bounding box center [268, 188] width 413 height 41
click at [103, 183] on input "a" at bounding box center [268, 188] width 413 height 41
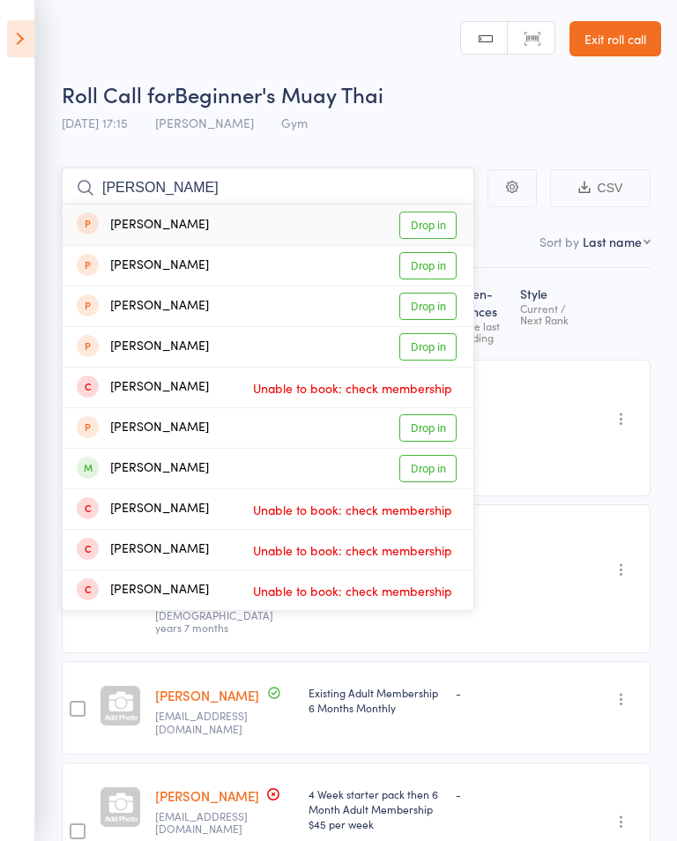
click at [197, 196] on input "[PERSON_NAME]" at bounding box center [268, 188] width 413 height 41
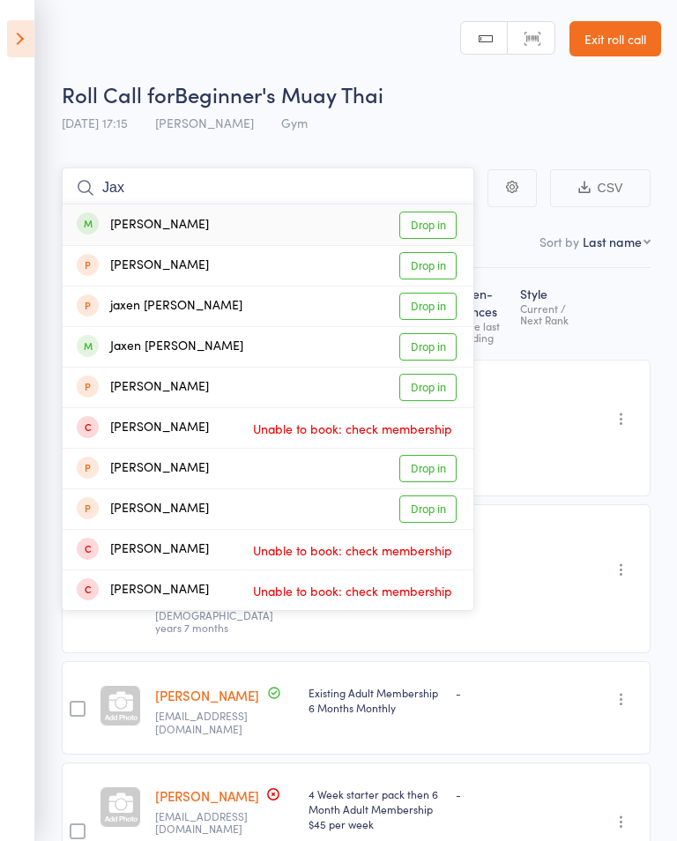
type input "Jax"
click at [435, 236] on link "Drop in" at bounding box center [428, 225] width 57 height 27
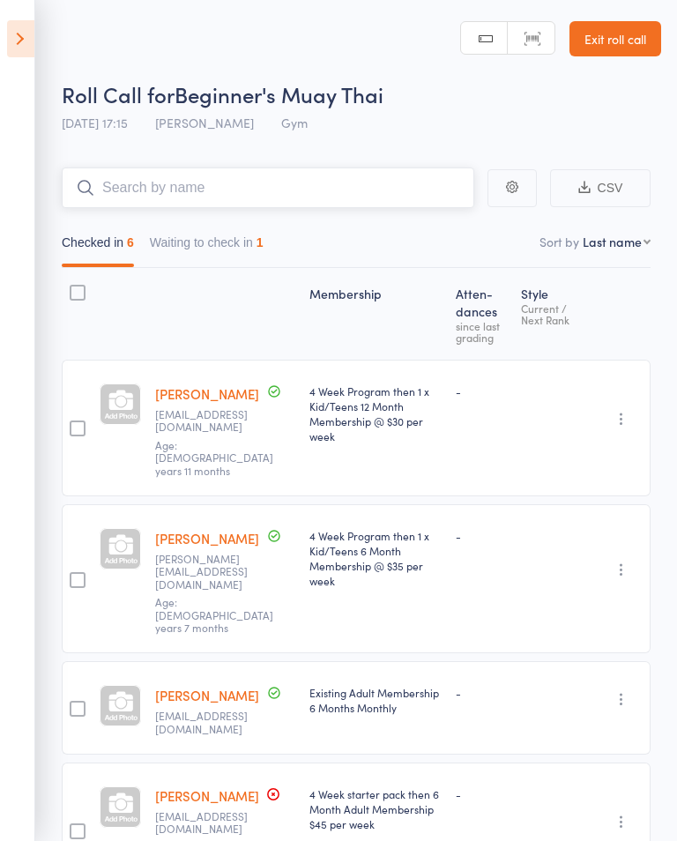
click at [253, 238] on button "Waiting to check in 1" at bounding box center [207, 247] width 114 height 41
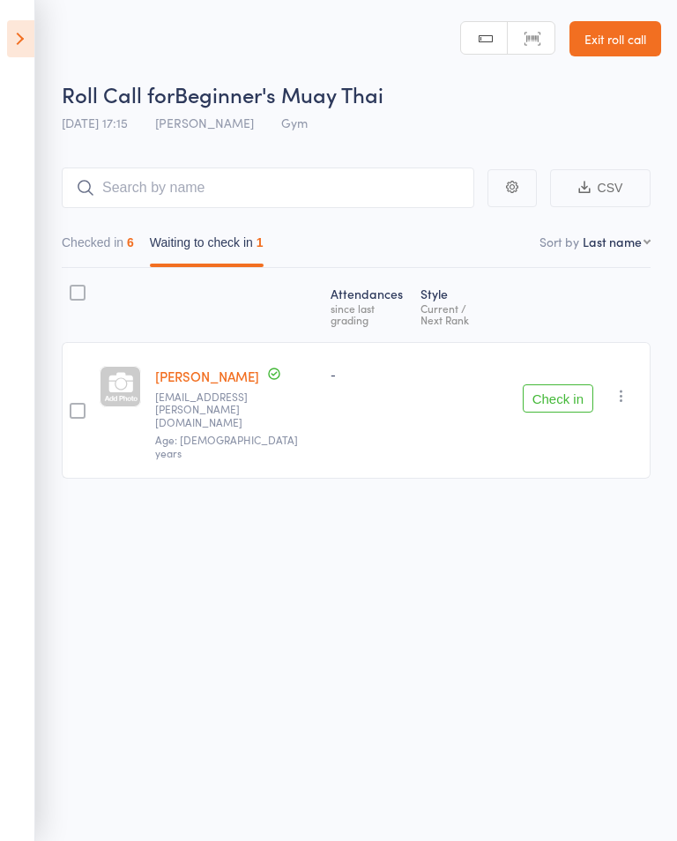
click at [57, 376] on main "CSV Checked in 6 Waiting to check in 1 Sort by Last name First name Last name B…" at bounding box center [338, 349] width 677 height 416
click at [73, 403] on div at bounding box center [78, 411] width 16 height 16
click at [73, 406] on input "checkbox" at bounding box center [73, 406] width 0 height 0
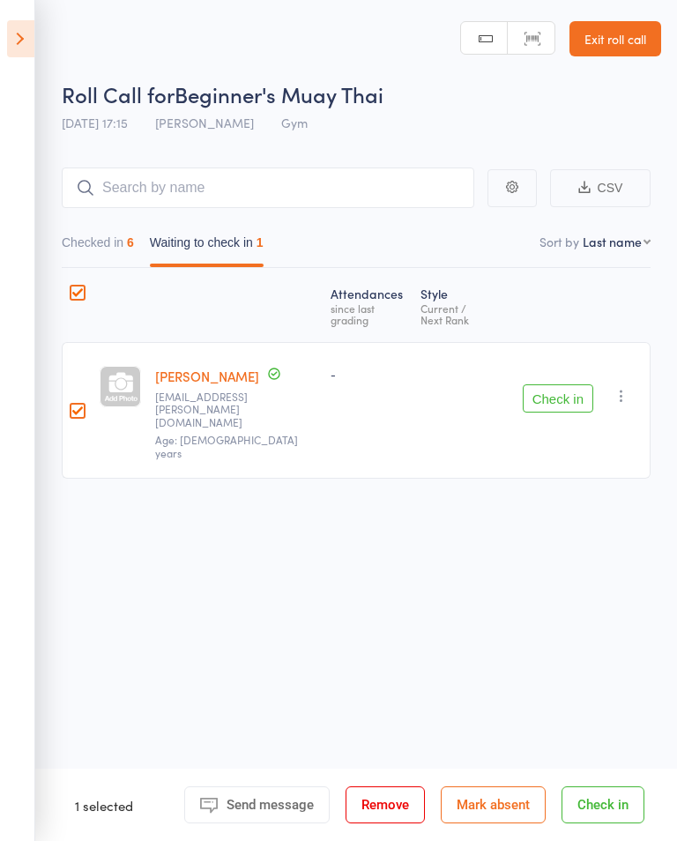
click at [555, 385] on button "Check in" at bounding box center [558, 399] width 71 height 28
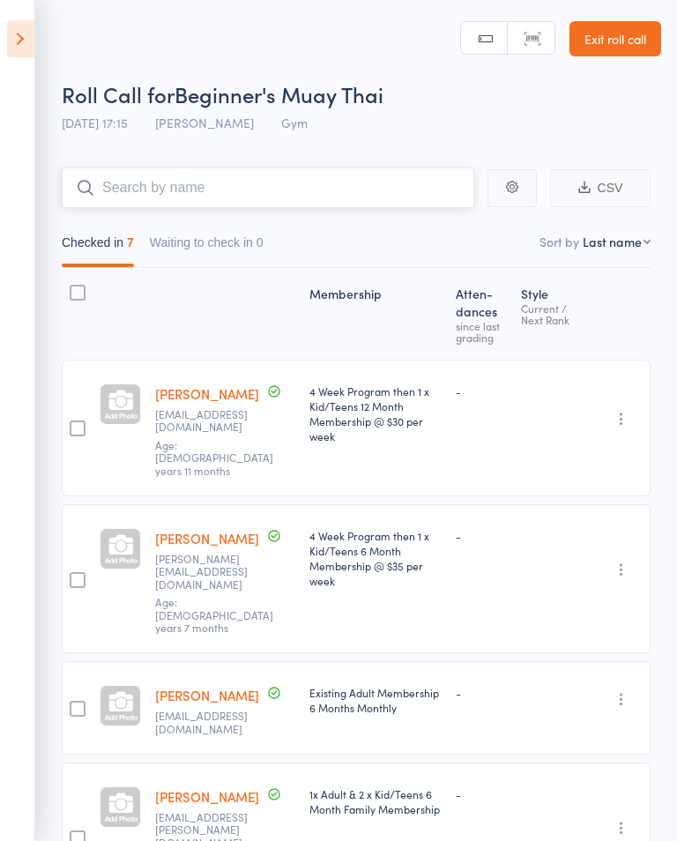
click at [132, 183] on input "search" at bounding box center [268, 188] width 413 height 41
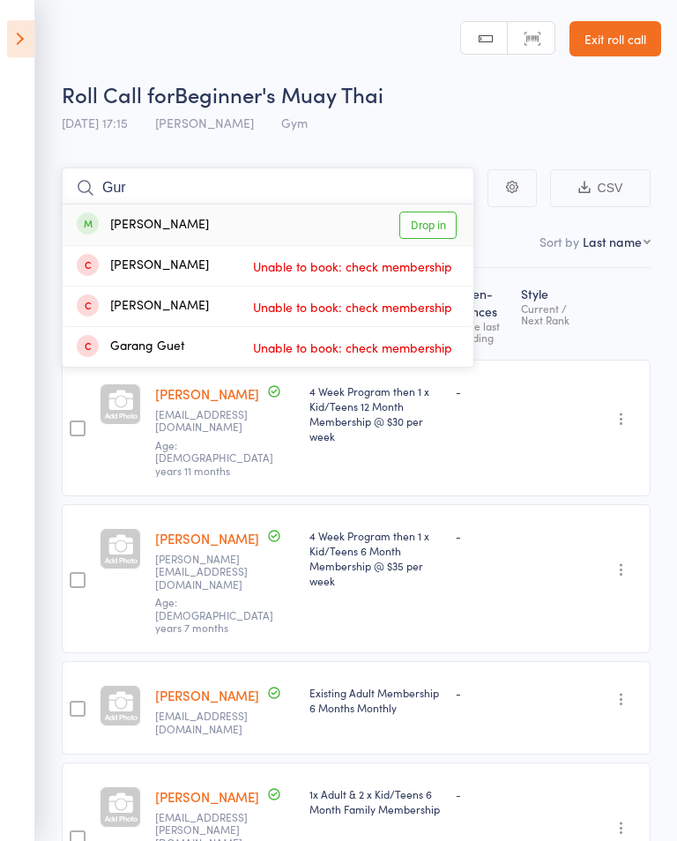
type input "Gur"
click at [415, 223] on link "Drop in" at bounding box center [428, 225] width 57 height 27
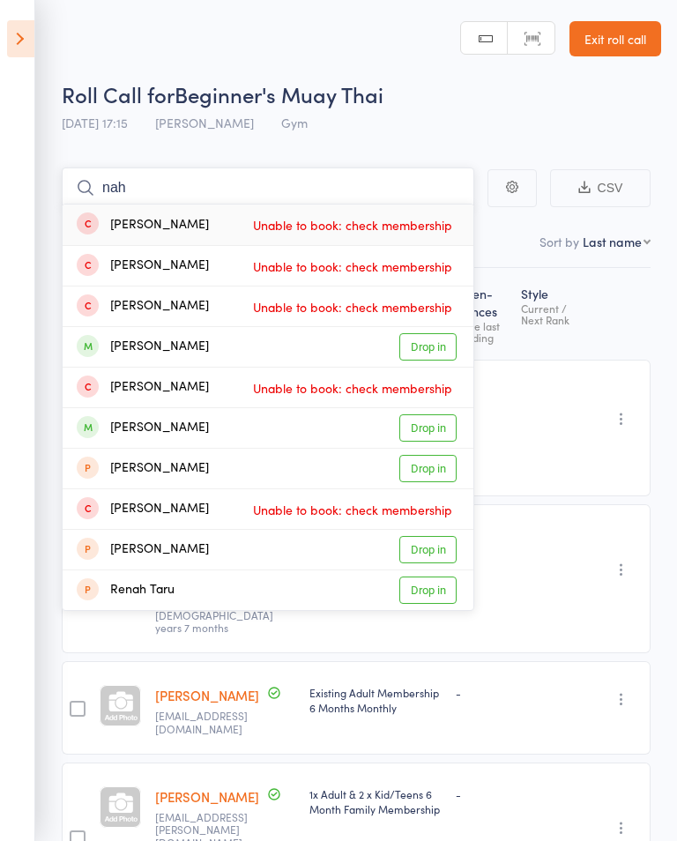
type input "nah"
click at [430, 339] on link "Drop in" at bounding box center [428, 346] width 57 height 27
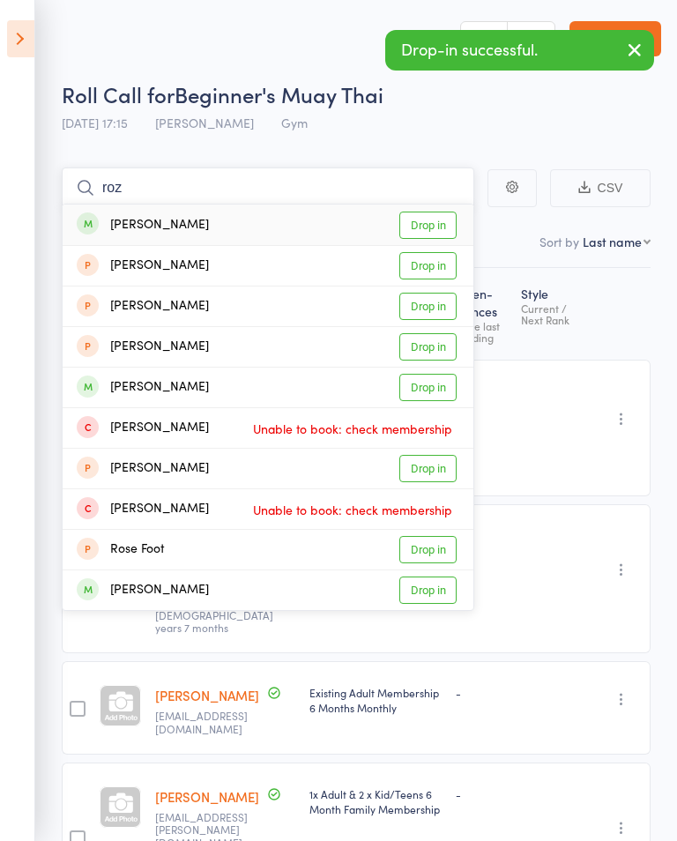
type input "roz"
click at [441, 216] on link "Drop in" at bounding box center [428, 225] width 57 height 27
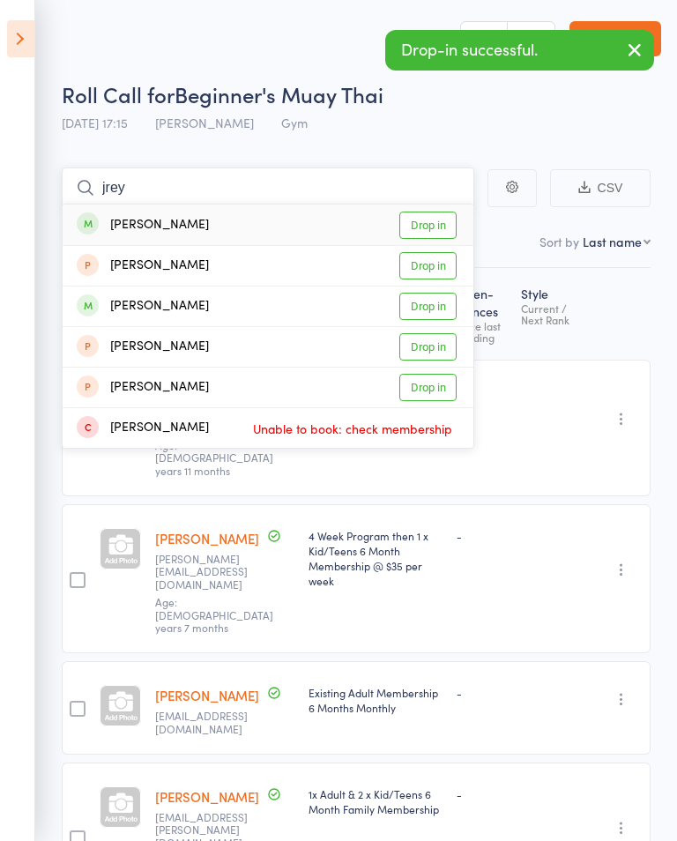
type input "jrey"
click at [429, 217] on link "Drop in" at bounding box center [428, 225] width 57 height 27
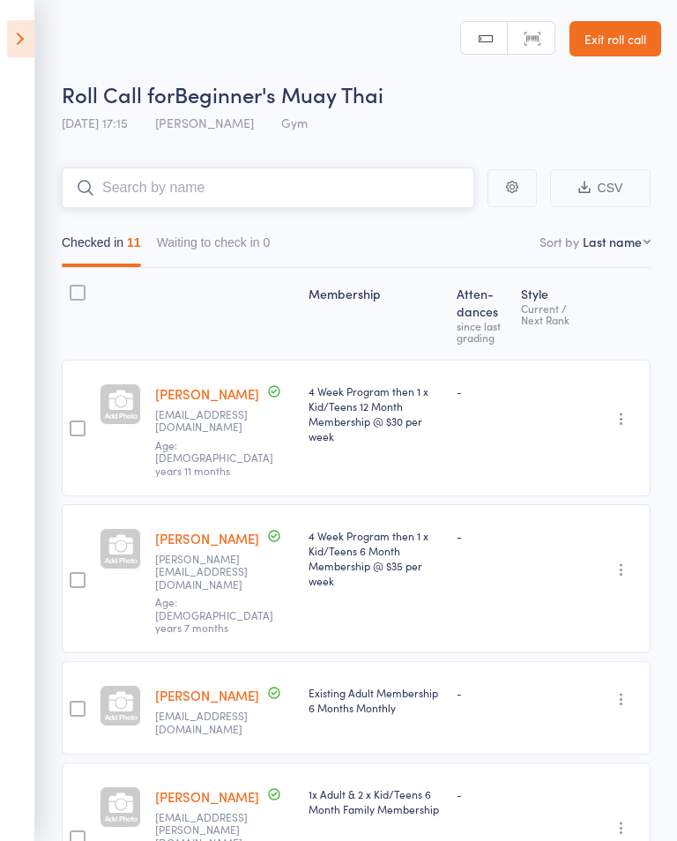
type input "h"
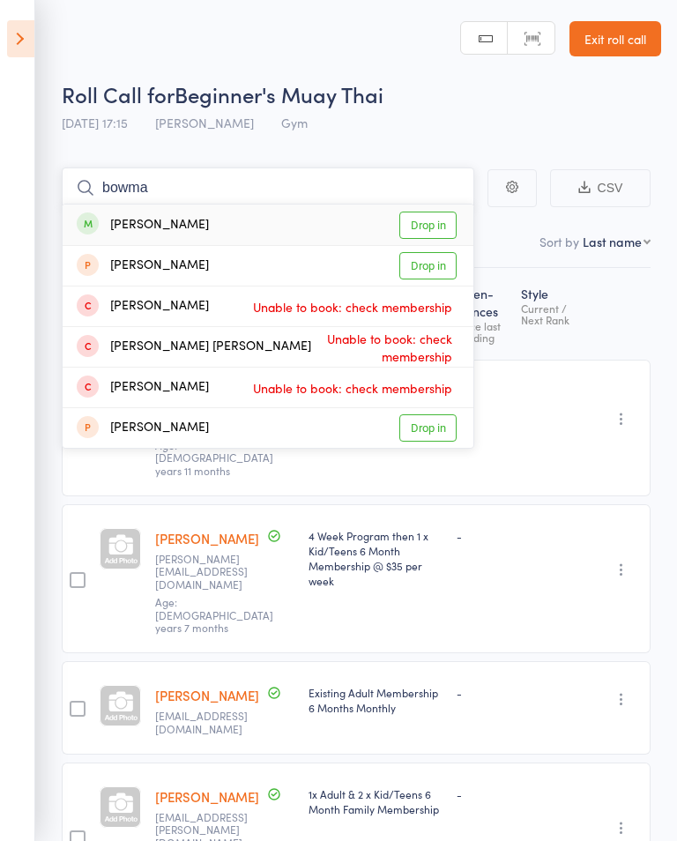
type input "bowma"
click at [439, 218] on link "Drop in" at bounding box center [428, 225] width 57 height 27
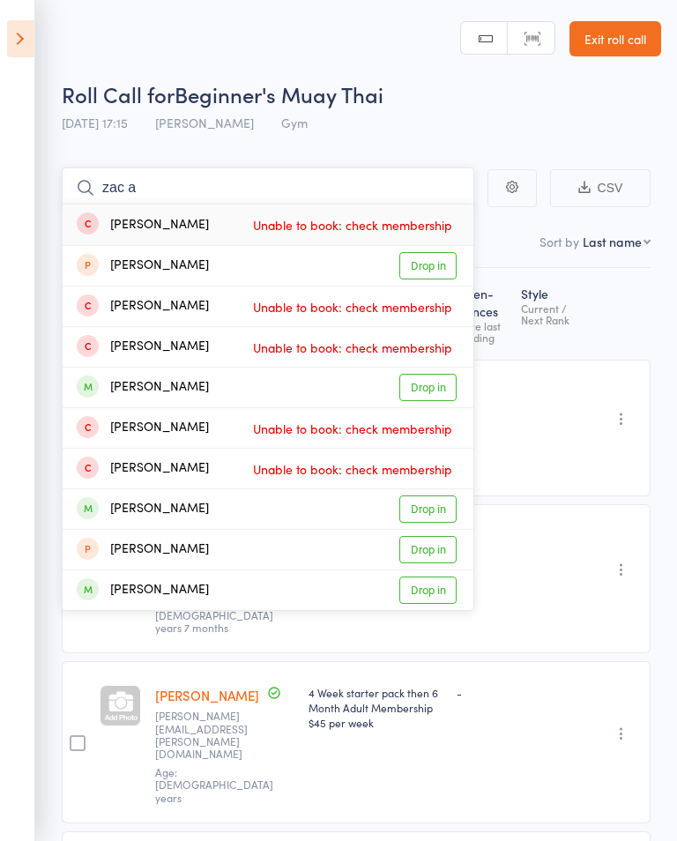
type input "zac a"
click at [423, 505] on link "Drop in" at bounding box center [428, 509] width 57 height 27
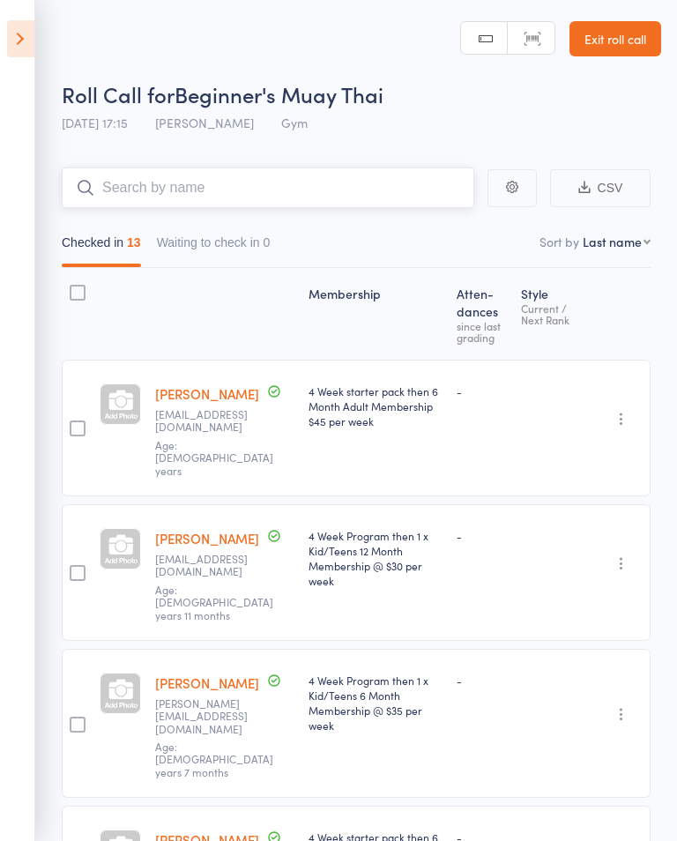
type input "d"
